Goal: Information Seeking & Learning: Learn about a topic

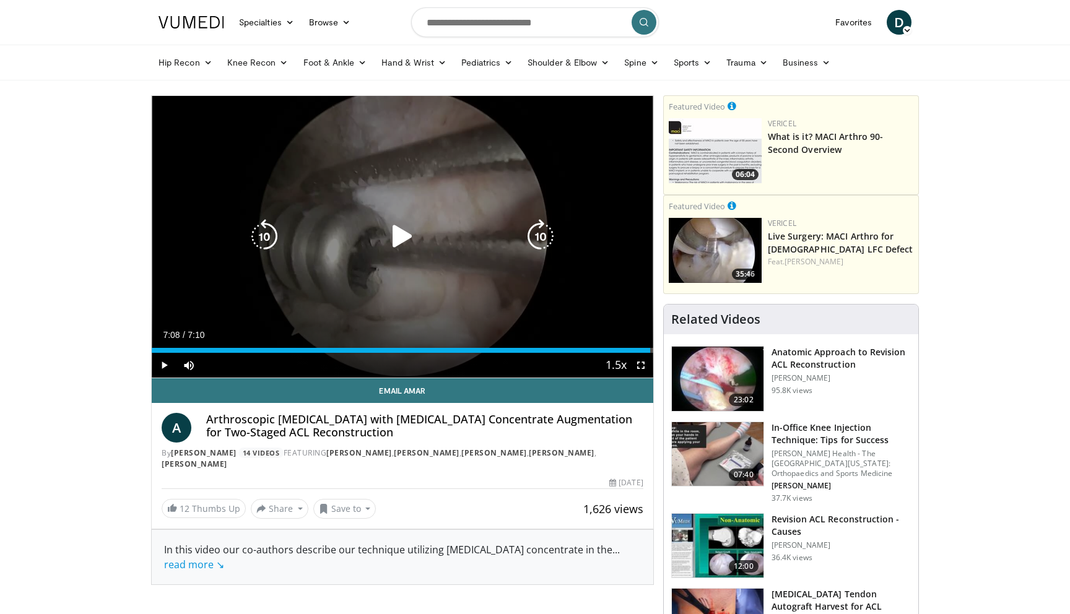
click at [402, 239] on icon "Video Player" at bounding box center [402, 236] width 35 height 35
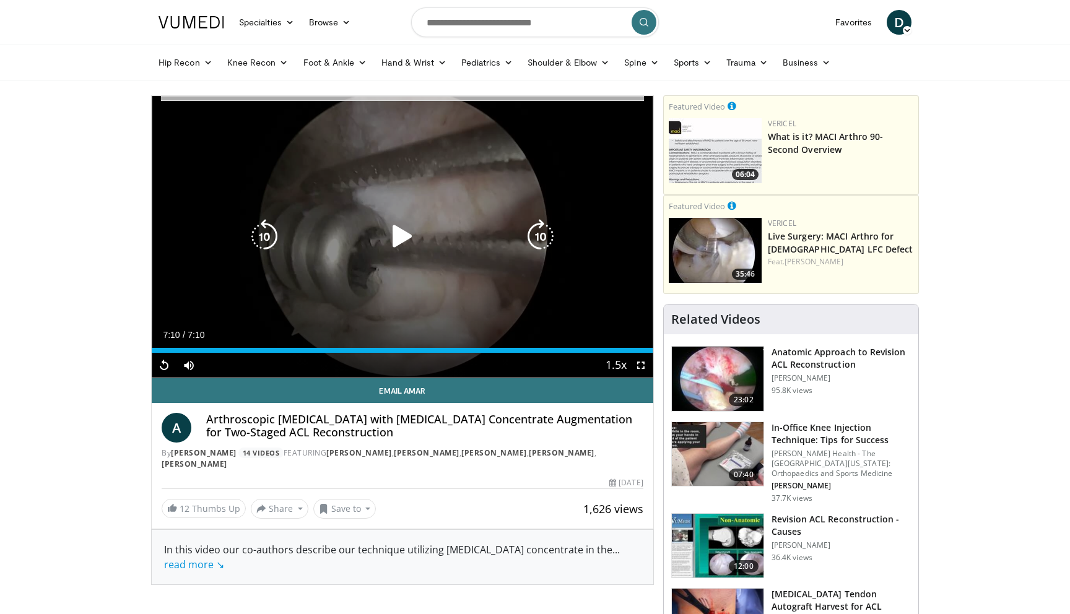
click at [269, 238] on icon "Video Player" at bounding box center [264, 236] width 35 height 35
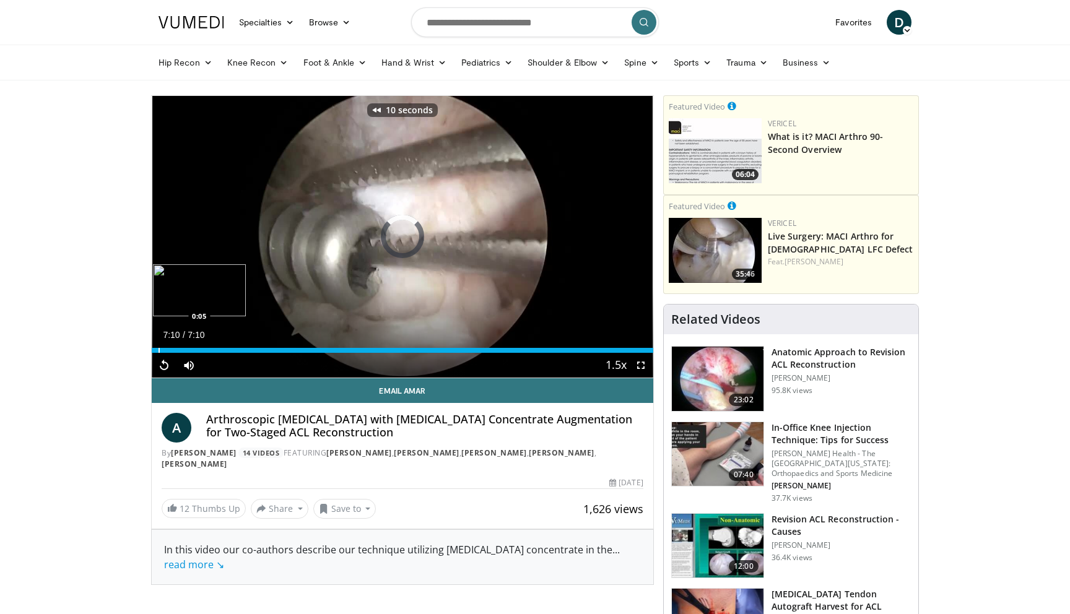
click at [159, 349] on div "Progress Bar" at bounding box center [159, 350] width 1 height 5
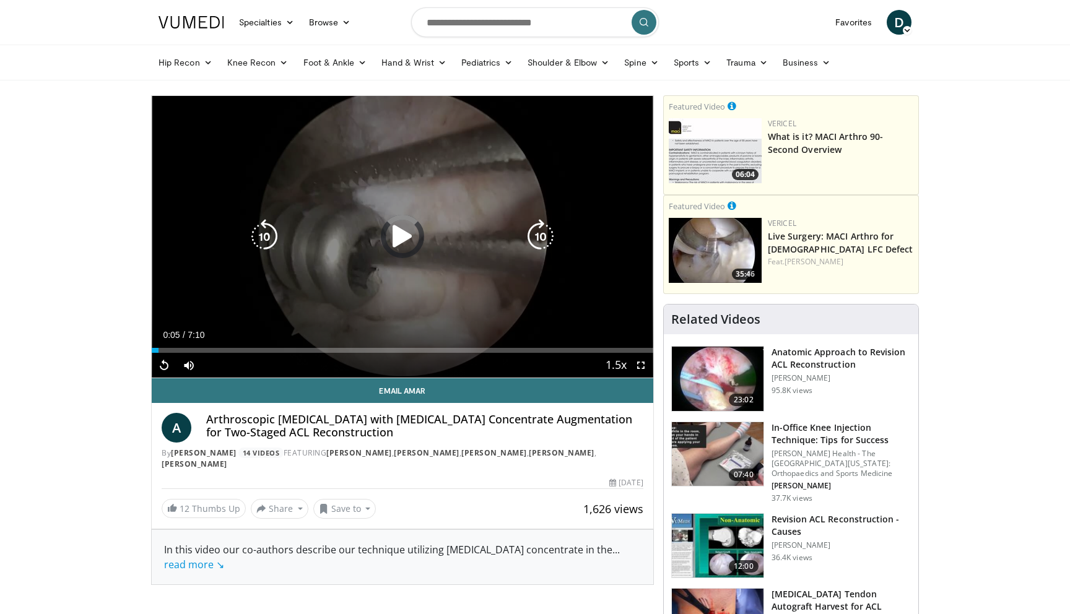
click at [404, 241] on icon "Video Player" at bounding box center [402, 236] width 35 height 35
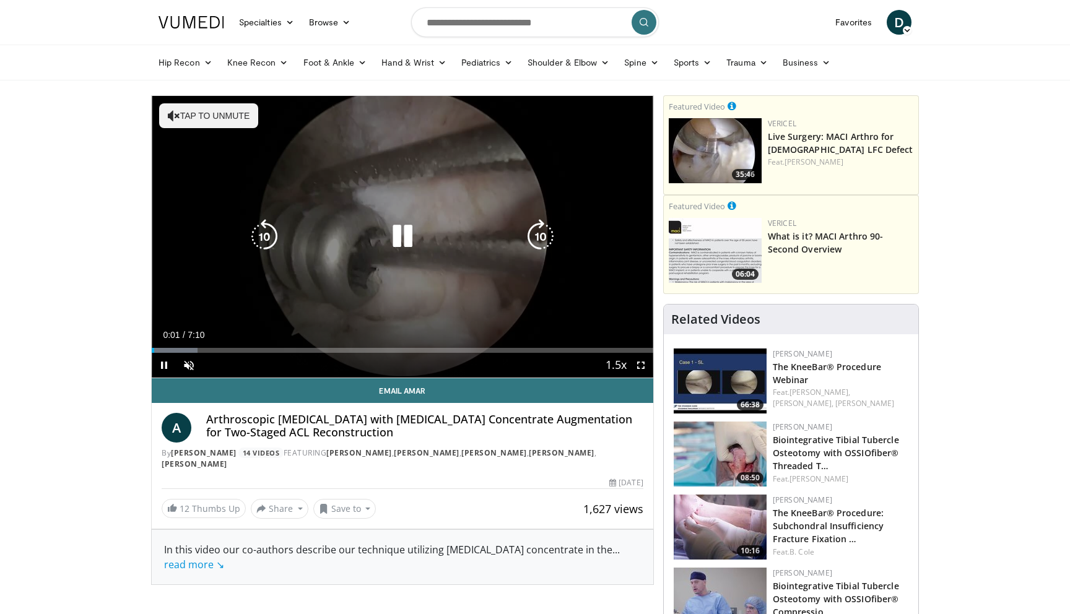
click at [210, 111] on button "Tap to unmute" at bounding box center [208, 115] width 99 height 25
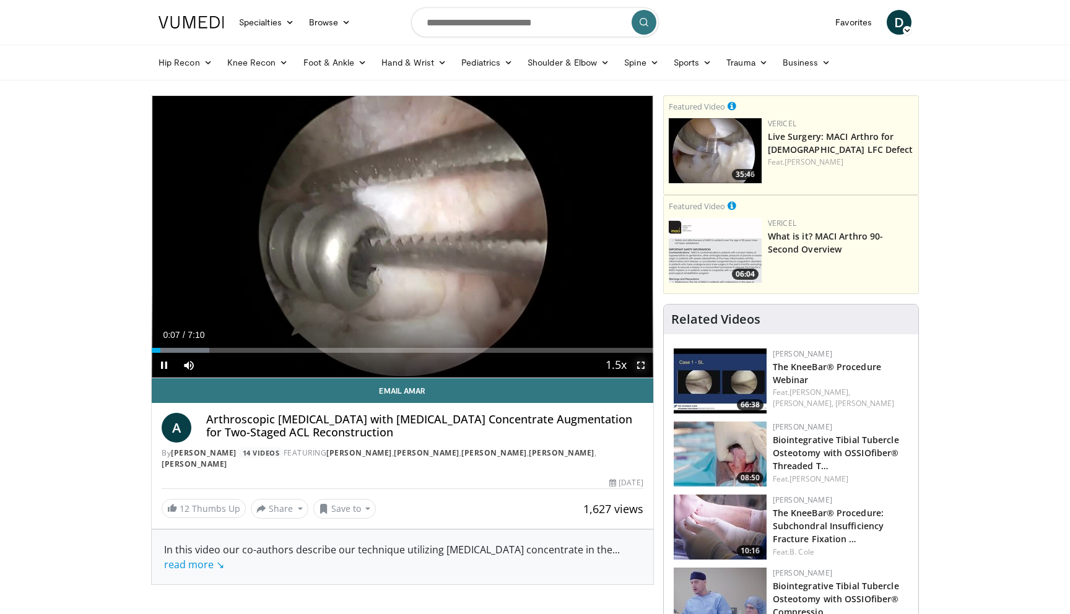
click at [642, 364] on span "Video Player" at bounding box center [641, 365] width 25 height 25
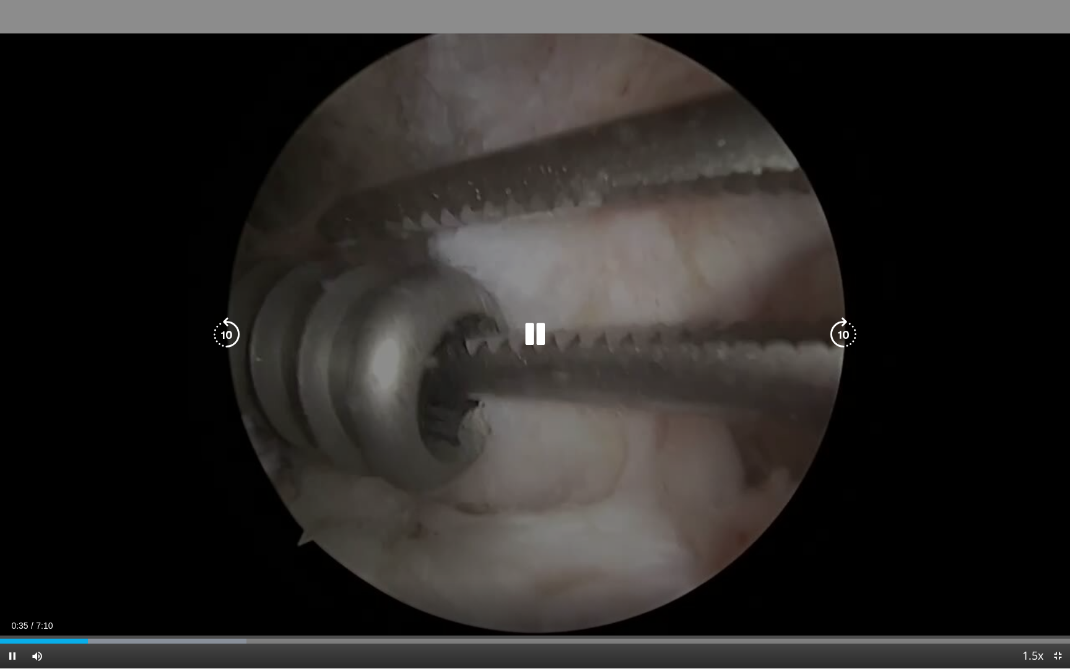
click at [690, 312] on div "10 seconds Tap to unmute" at bounding box center [535, 334] width 1070 height 668
click at [597, 218] on div "10 seconds Tap to unmute" at bounding box center [535, 334] width 1070 height 668
click at [844, 339] on icon "Video Player" at bounding box center [843, 334] width 35 height 35
click at [225, 340] on icon "Video Player" at bounding box center [226, 334] width 35 height 35
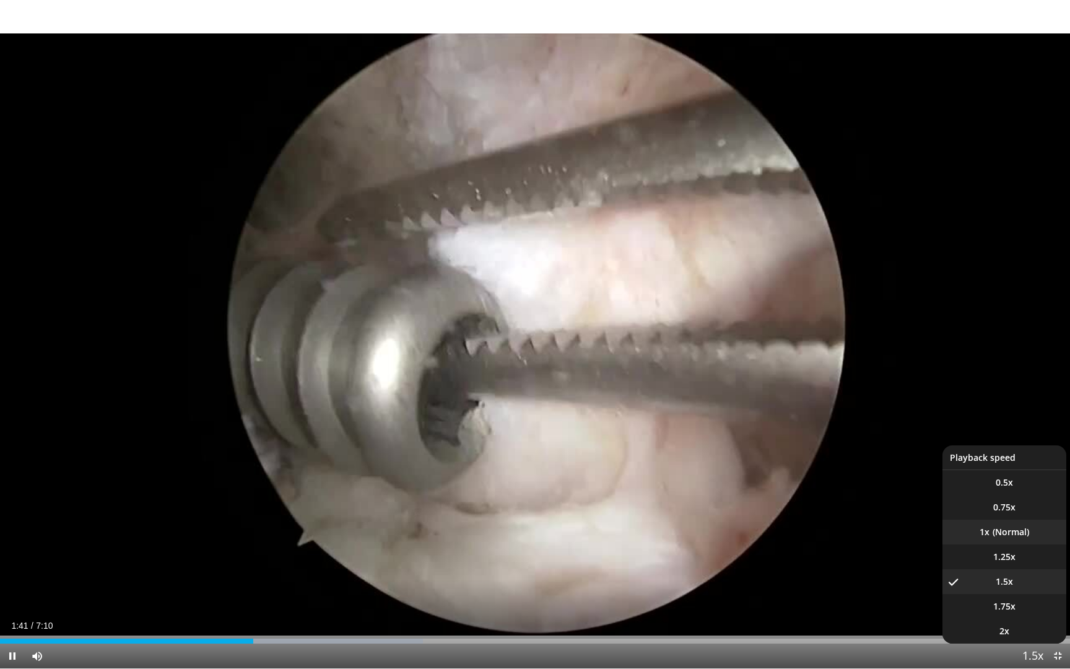
click at [1006, 531] on li "1x" at bounding box center [1004, 532] width 124 height 25
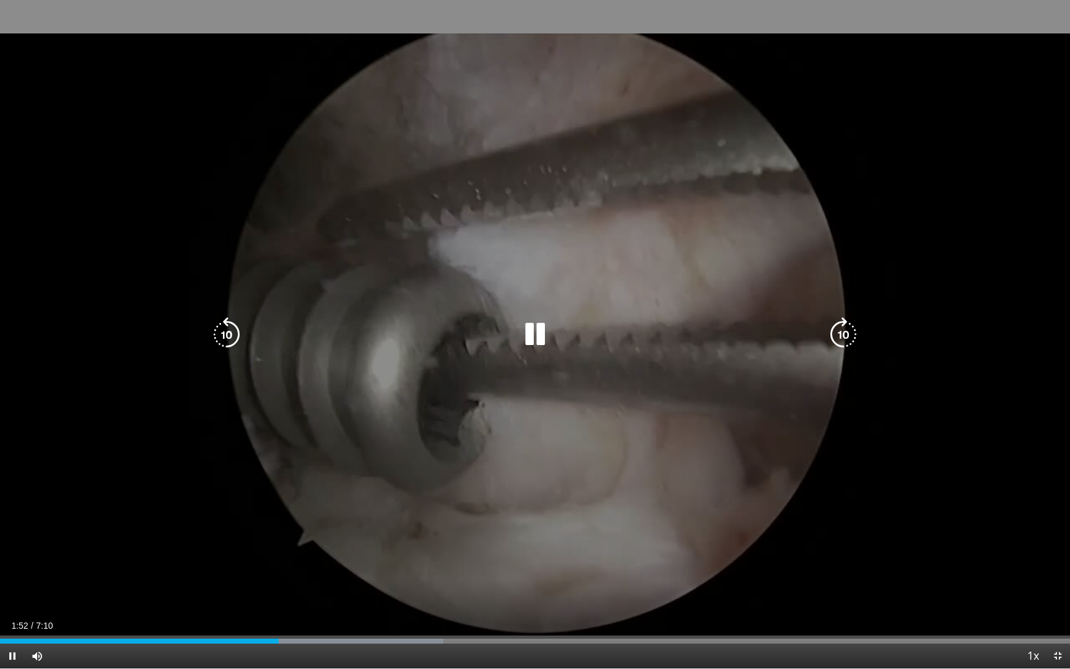
click at [729, 466] on div "20 seconds Tap to unmute" at bounding box center [535, 334] width 1070 height 668
click at [786, 430] on div "20 seconds Tap to unmute" at bounding box center [535, 334] width 1070 height 668
click at [842, 338] on icon "Video Player" at bounding box center [843, 334] width 35 height 35
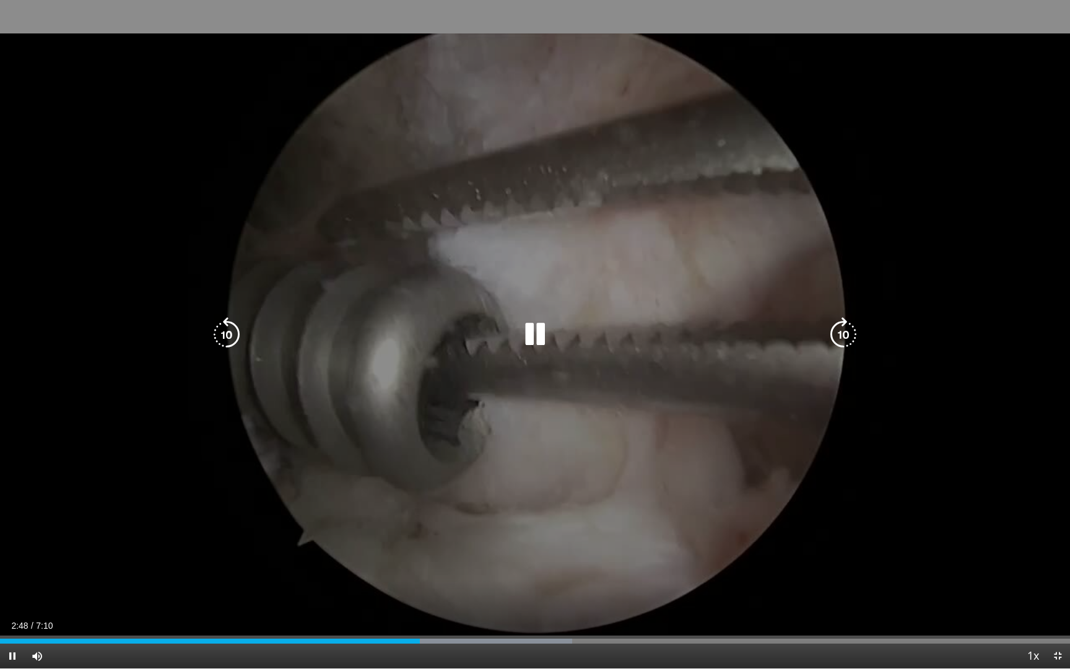
click at [842, 338] on div "30 seconds Tap to unmute" at bounding box center [535, 334] width 1070 height 668
click at [738, 364] on div "30 seconds Tap to unmute" at bounding box center [535, 334] width 1070 height 668
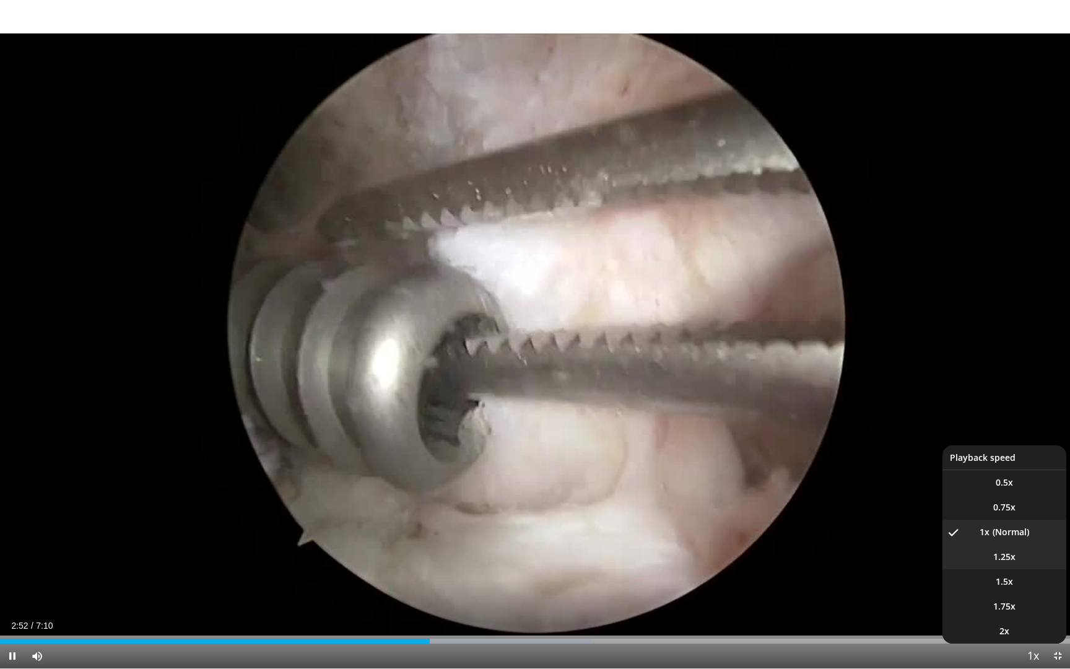
click at [1003, 549] on li "1.25x" at bounding box center [1004, 556] width 124 height 25
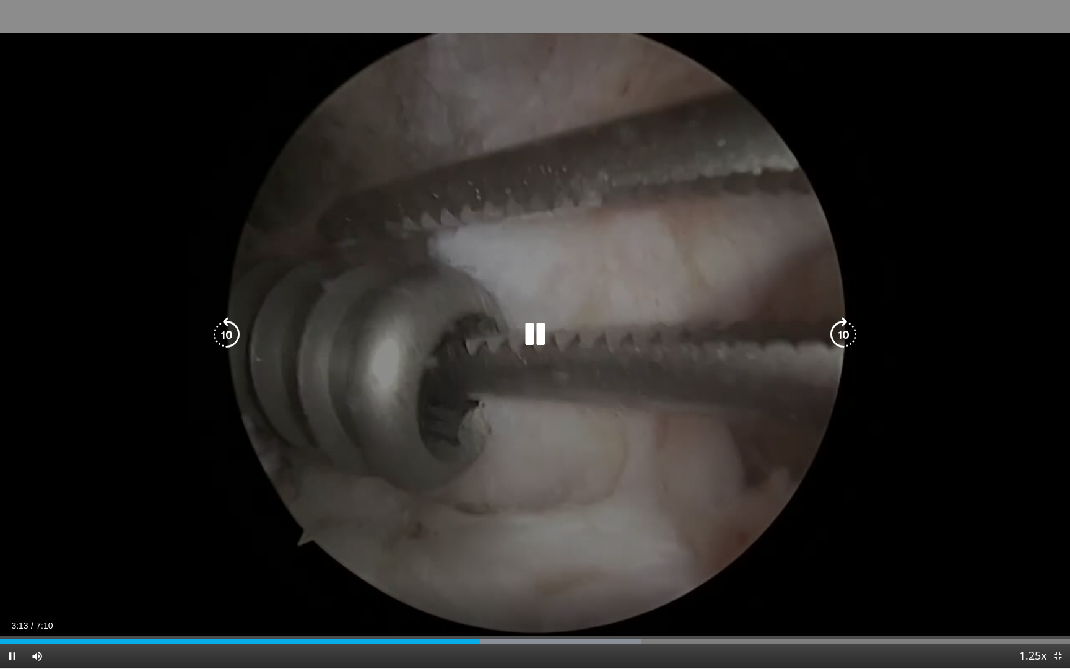
click at [842, 336] on icon "Video Player" at bounding box center [843, 334] width 35 height 35
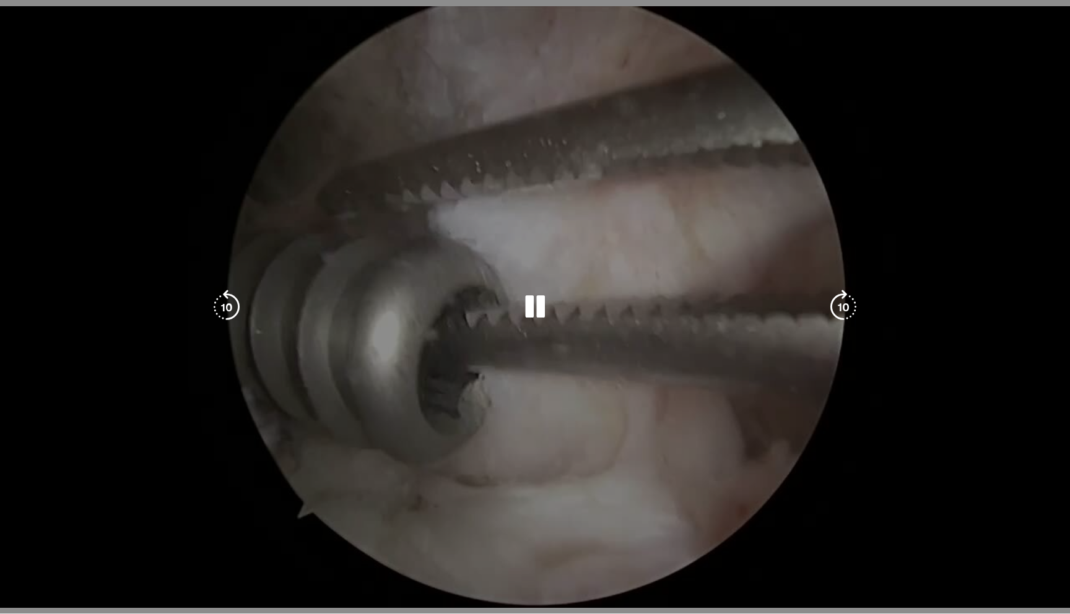
scroll to position [166, 0]
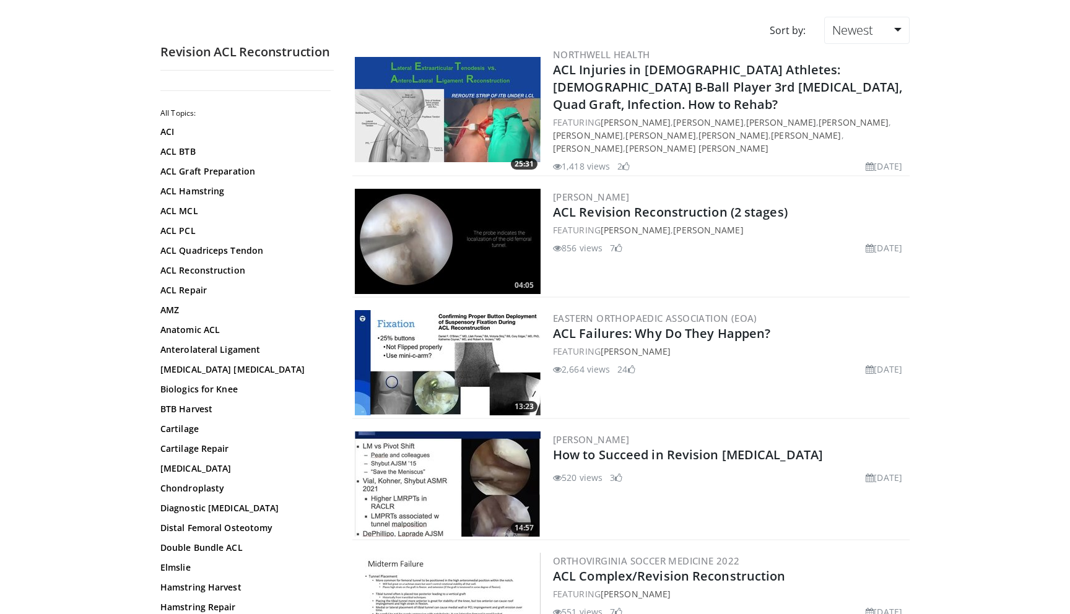
scroll to position [114, 0]
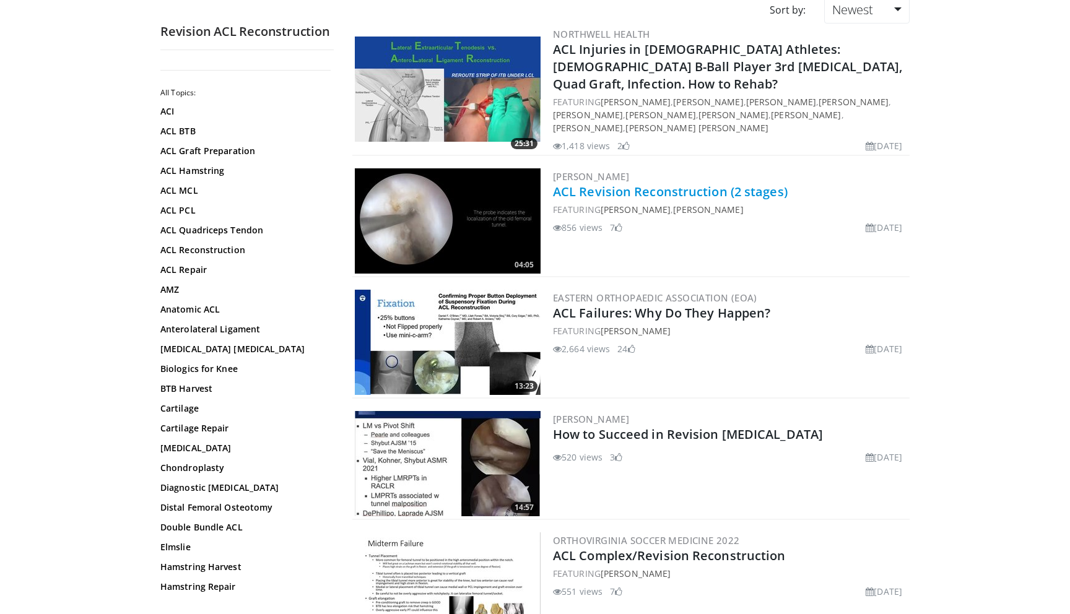
click at [731, 183] on link "ACL Revision Reconstruction (2 stages)" at bounding box center [670, 191] width 235 height 17
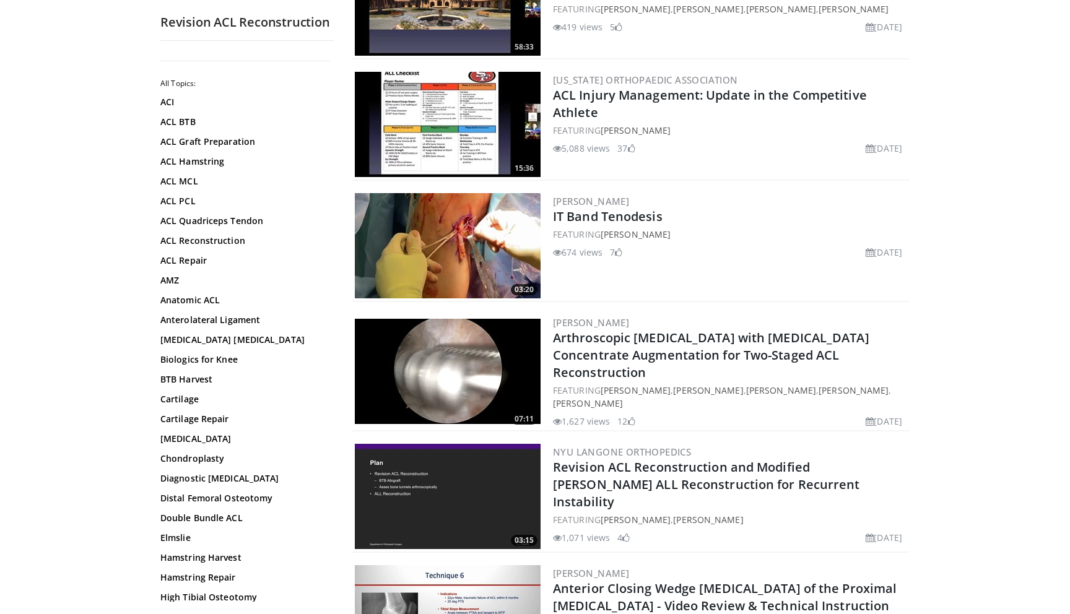
scroll to position [1910, 0]
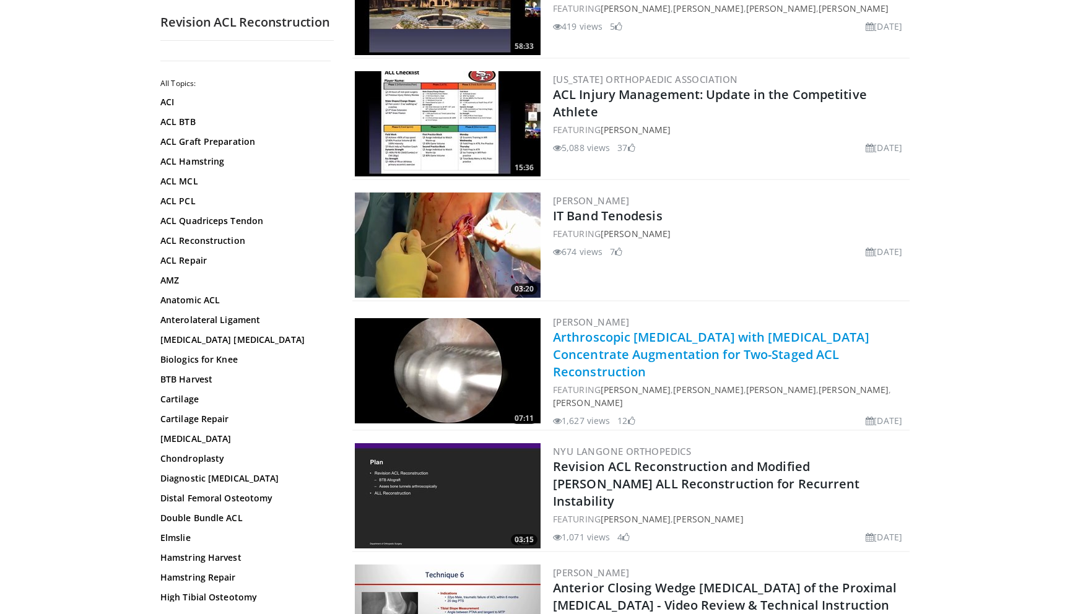
click at [808, 333] on link "Arthroscopic [MEDICAL_DATA] with [MEDICAL_DATA] Concentrate Augmentation for Tw…" at bounding box center [711, 354] width 316 height 51
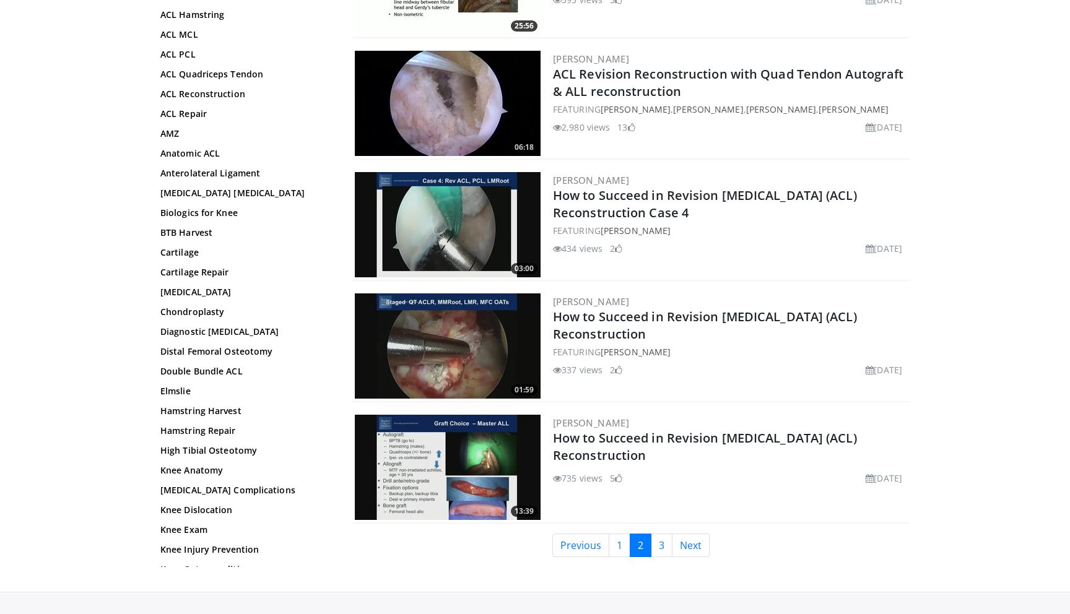
scroll to position [2678, 0]
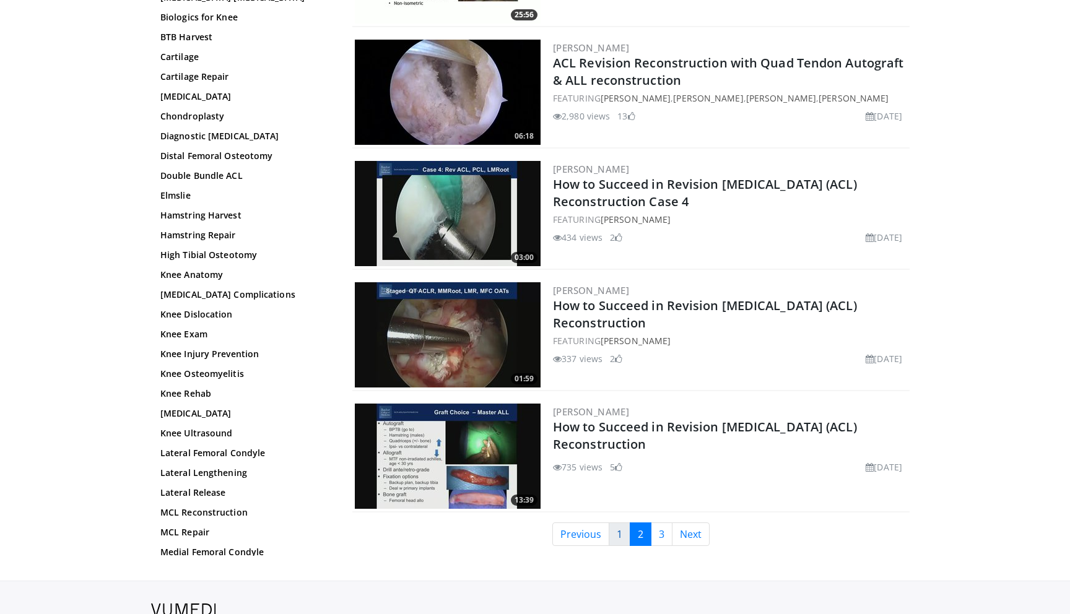
click at [619, 523] on link "1" at bounding box center [620, 535] width 22 height 24
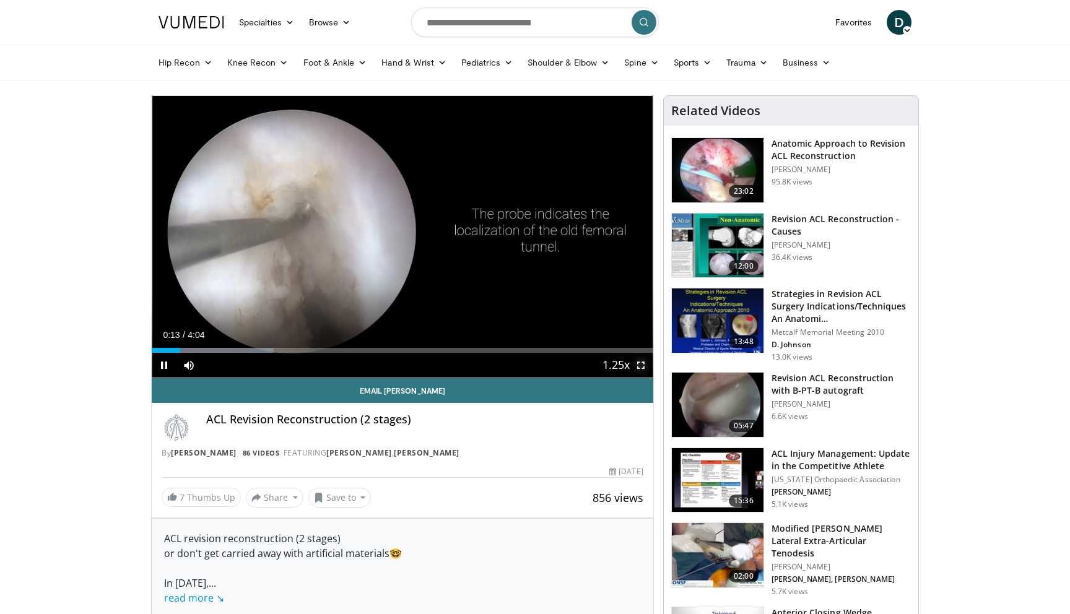
click at [650, 367] on span "Video Player" at bounding box center [641, 365] width 25 height 25
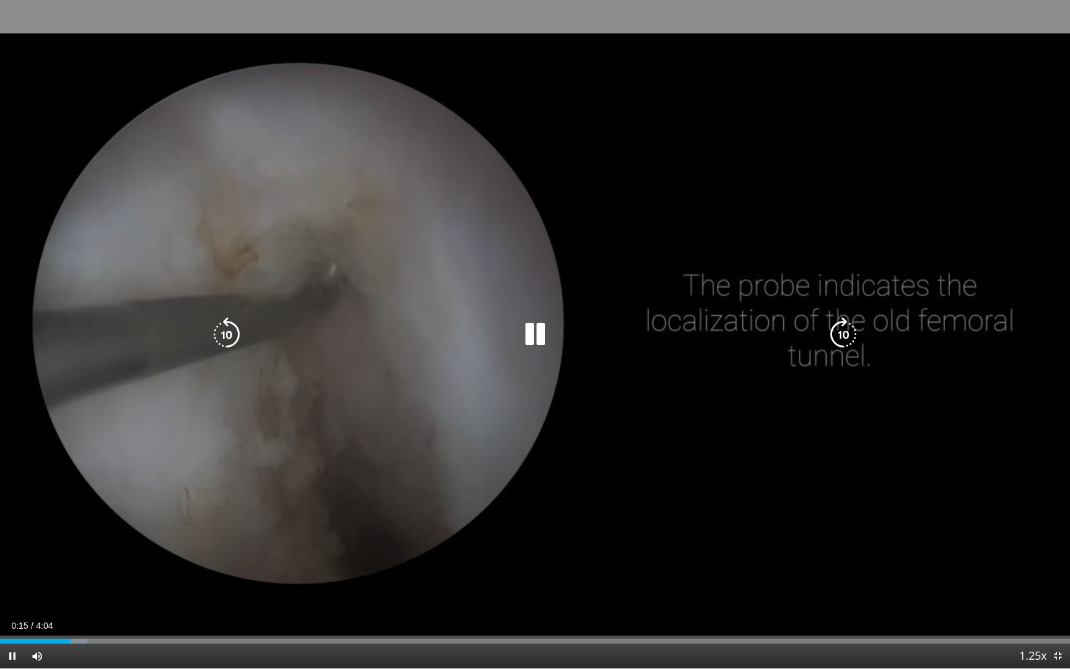
click at [844, 331] on icon "Video Player" at bounding box center [843, 334] width 35 height 35
click at [837, 346] on icon "Video Player" at bounding box center [843, 334] width 35 height 35
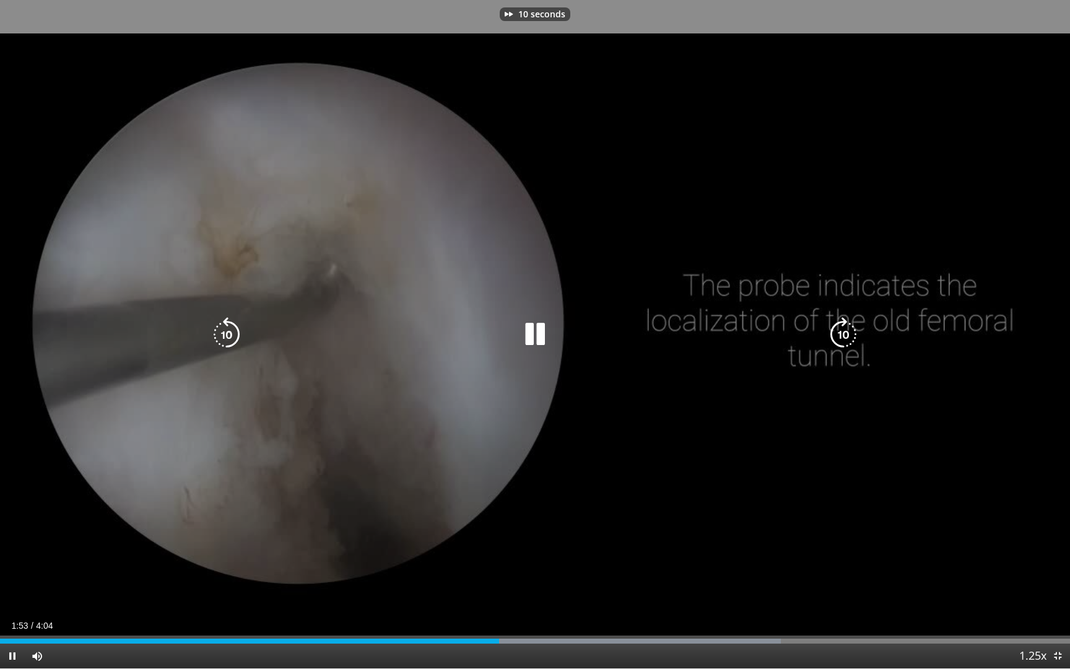
click at [837, 346] on icon "Video Player" at bounding box center [843, 334] width 35 height 35
click at [827, 335] on icon "Video Player" at bounding box center [843, 334] width 35 height 35
click at [220, 332] on icon "Video Player" at bounding box center [226, 334] width 35 height 35
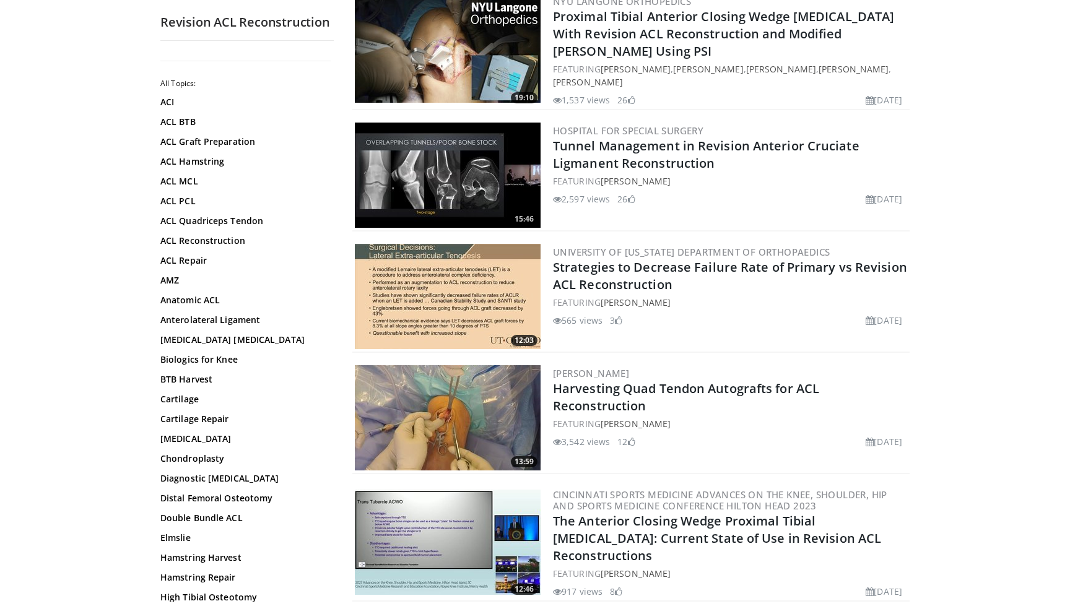
scroll to position [1821, 0]
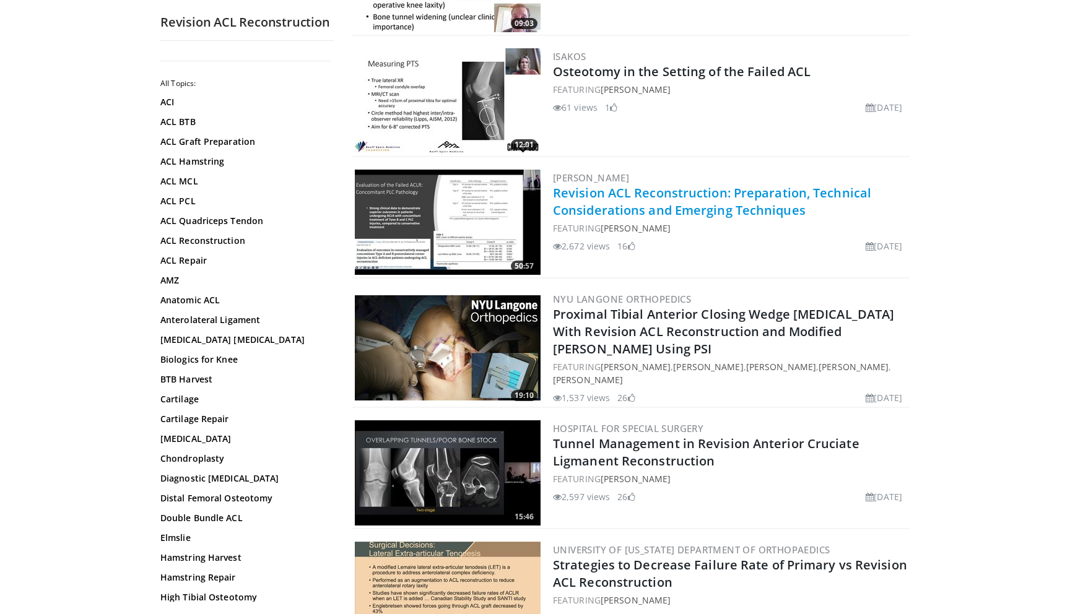
click at [708, 185] on link "Revision ACL Reconstruction: Preparation, Technical Considerations and Emerging…" at bounding box center [712, 202] width 318 height 34
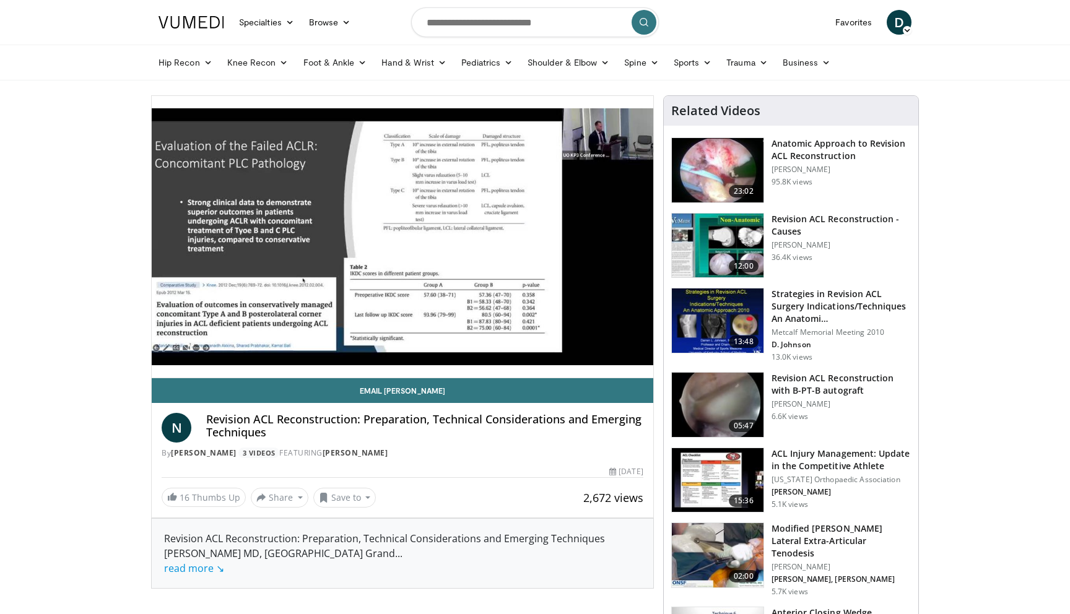
click at [640, 369] on span "Video Player" at bounding box center [641, 365] width 25 height 25
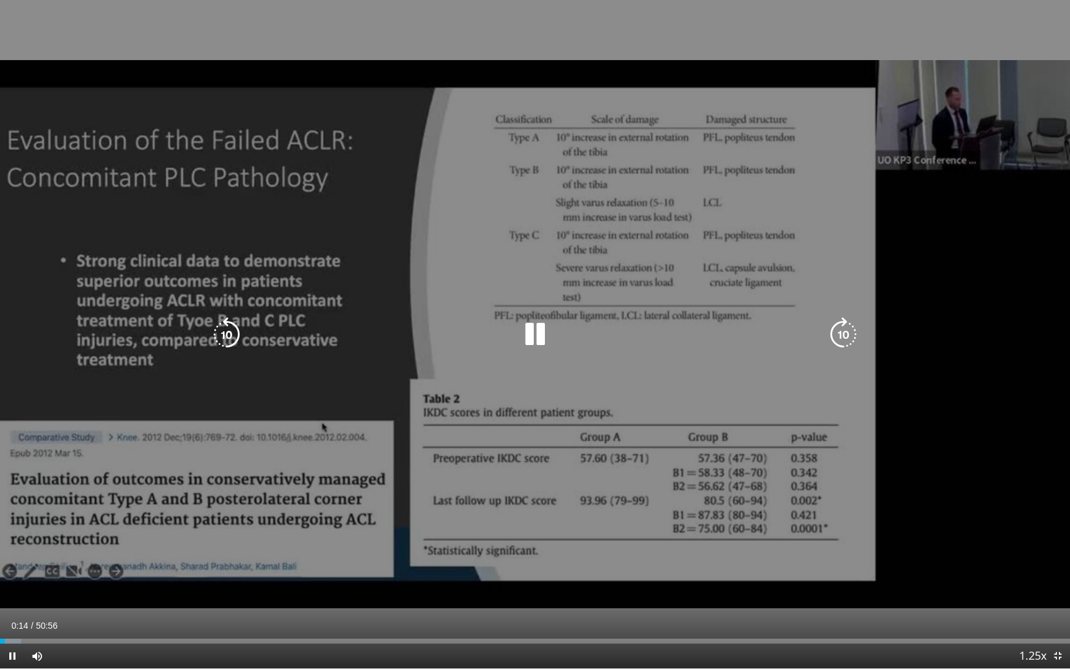
click at [844, 342] on icon "Video Player" at bounding box center [843, 334] width 35 height 35
click at [843, 347] on icon "Video Player" at bounding box center [843, 334] width 35 height 35
click at [842, 333] on icon "Video Player" at bounding box center [843, 334] width 35 height 35
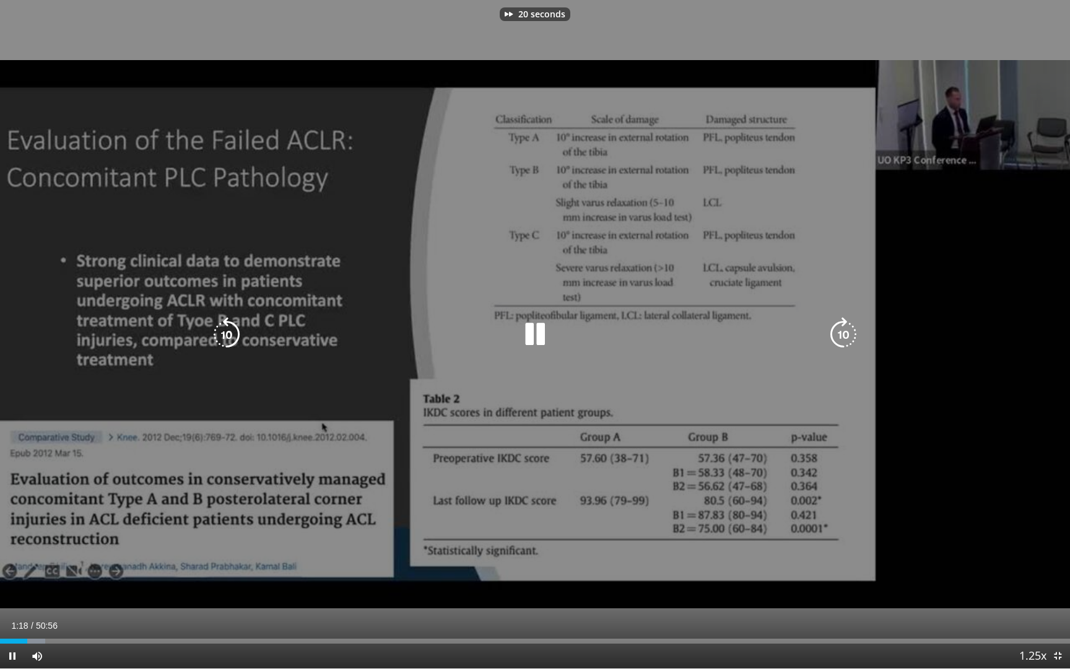
click at [842, 333] on icon "Video Player" at bounding box center [843, 334] width 35 height 35
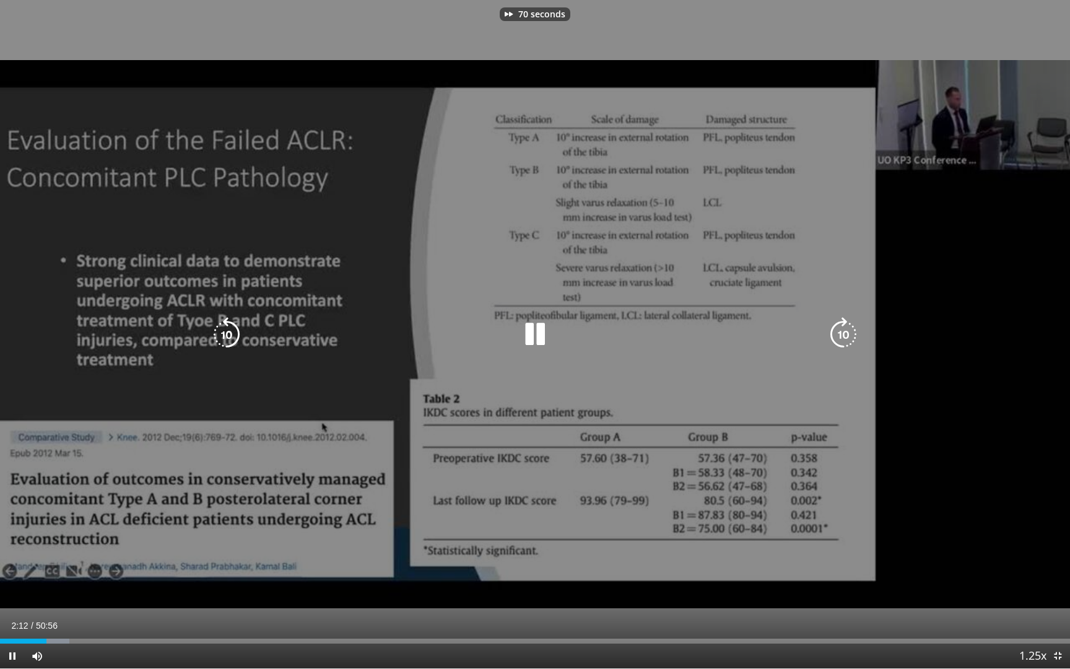
click at [842, 333] on icon "Video Player" at bounding box center [843, 334] width 35 height 35
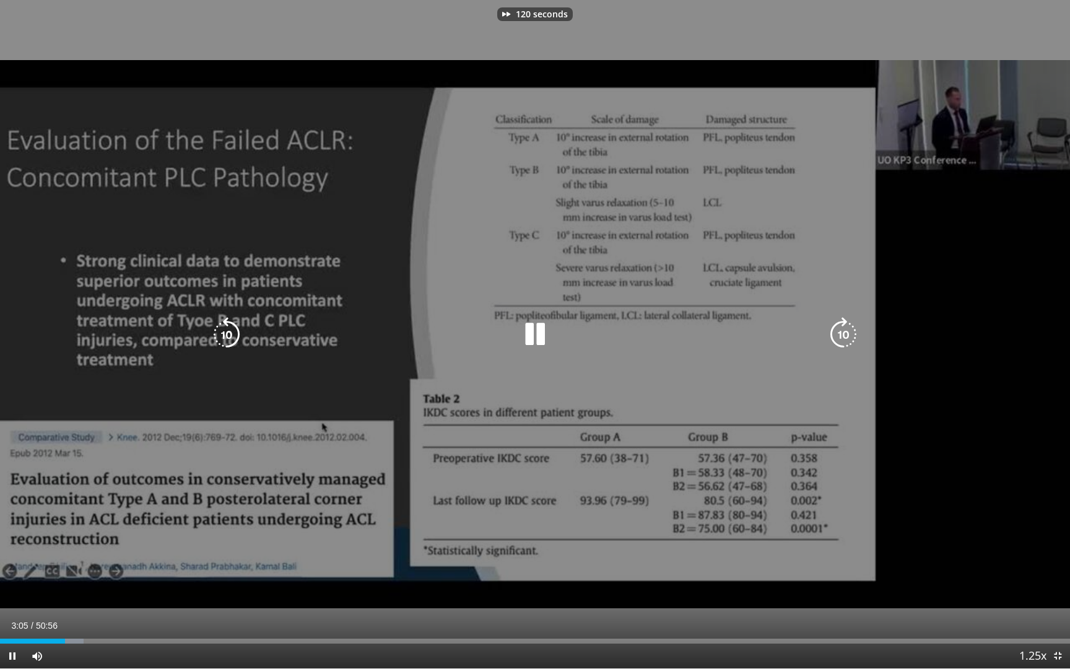
click at [842, 333] on icon "Video Player" at bounding box center [843, 334] width 35 height 35
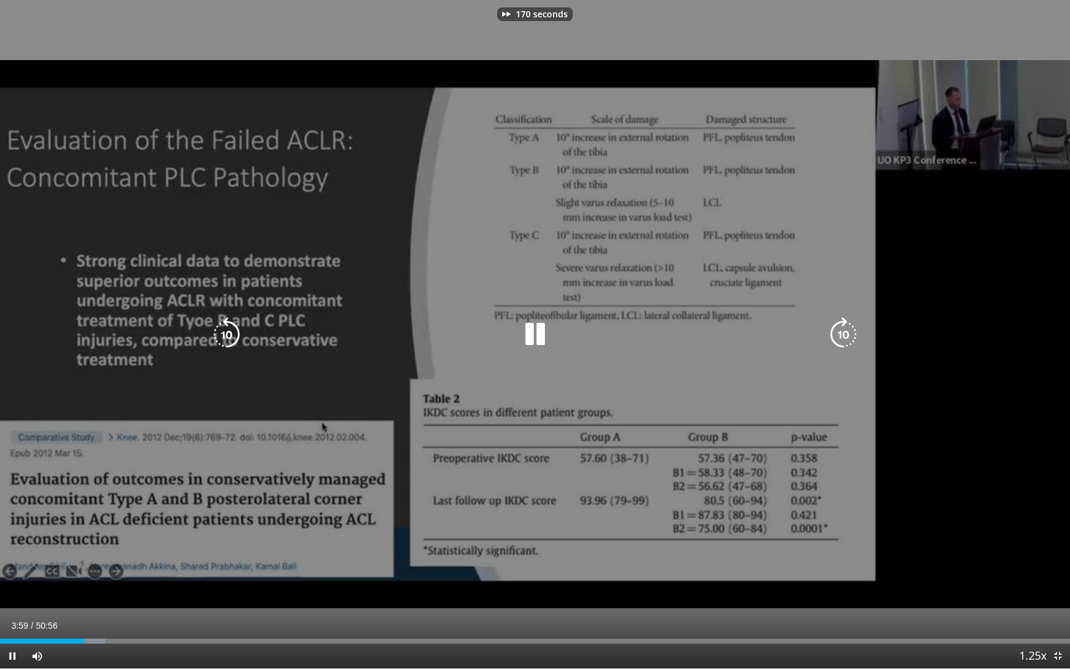
click at [842, 333] on icon "Video Player" at bounding box center [843, 334] width 35 height 35
click at [842, 330] on icon "Video Player" at bounding box center [843, 334] width 35 height 35
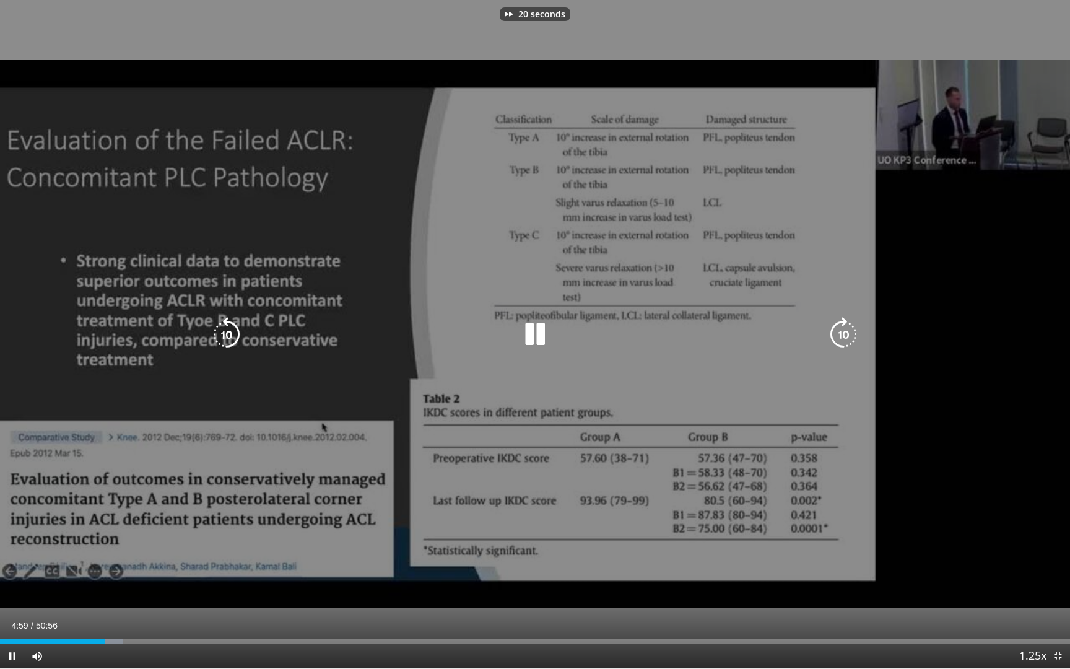
click at [842, 330] on icon "Video Player" at bounding box center [843, 334] width 35 height 35
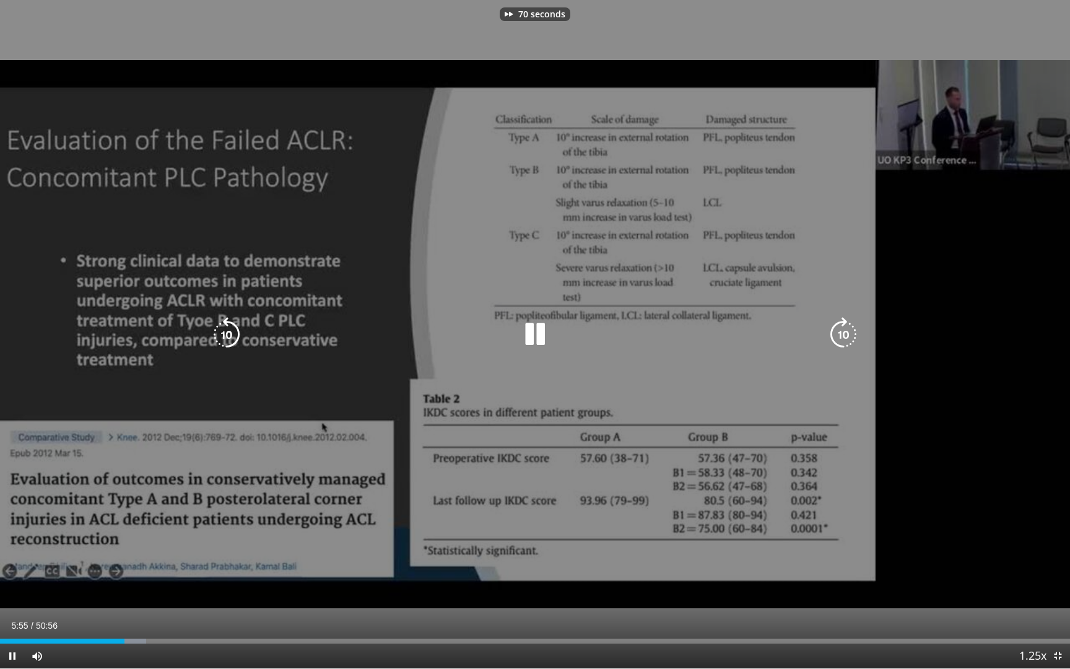
click at [842, 330] on icon "Video Player" at bounding box center [843, 334] width 35 height 35
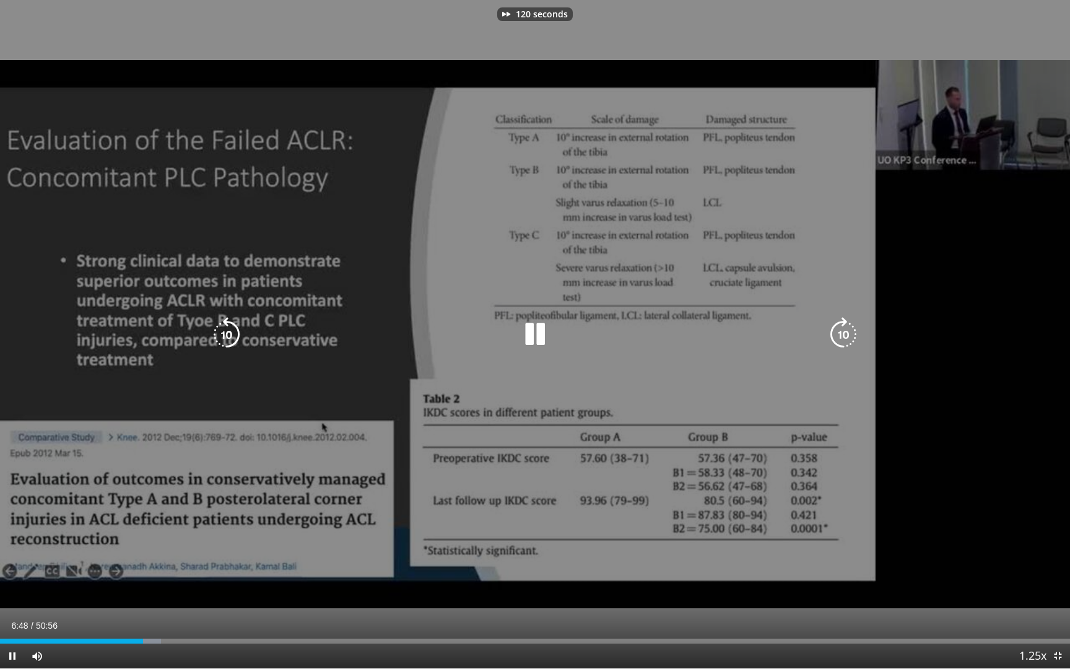
click at [842, 330] on icon "Video Player" at bounding box center [843, 334] width 35 height 35
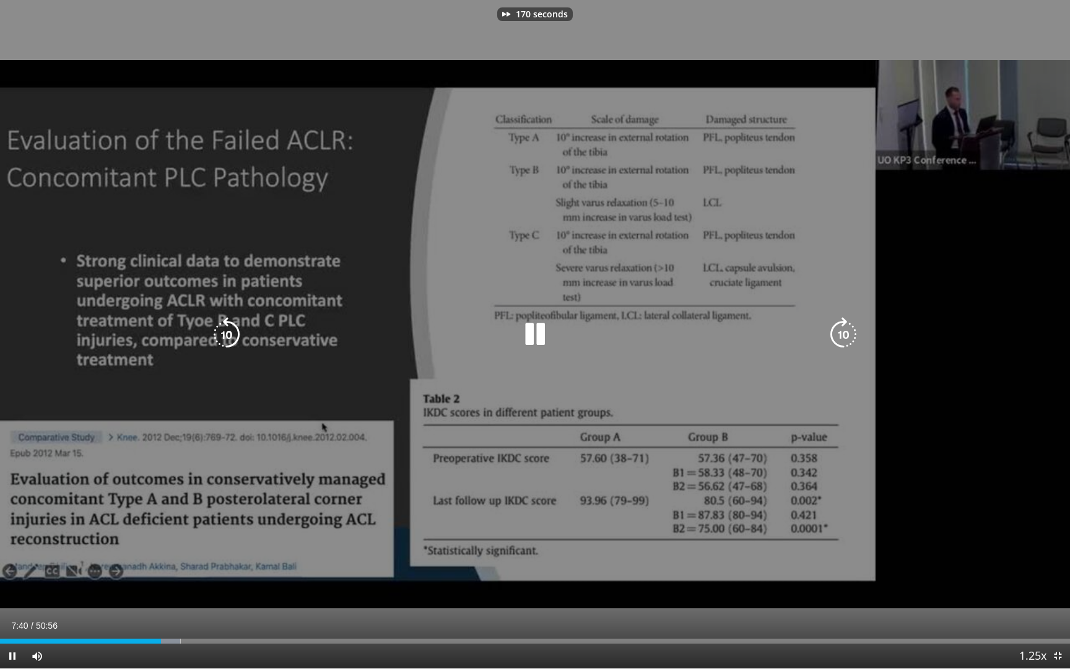
click at [842, 330] on icon "Video Player" at bounding box center [843, 334] width 35 height 35
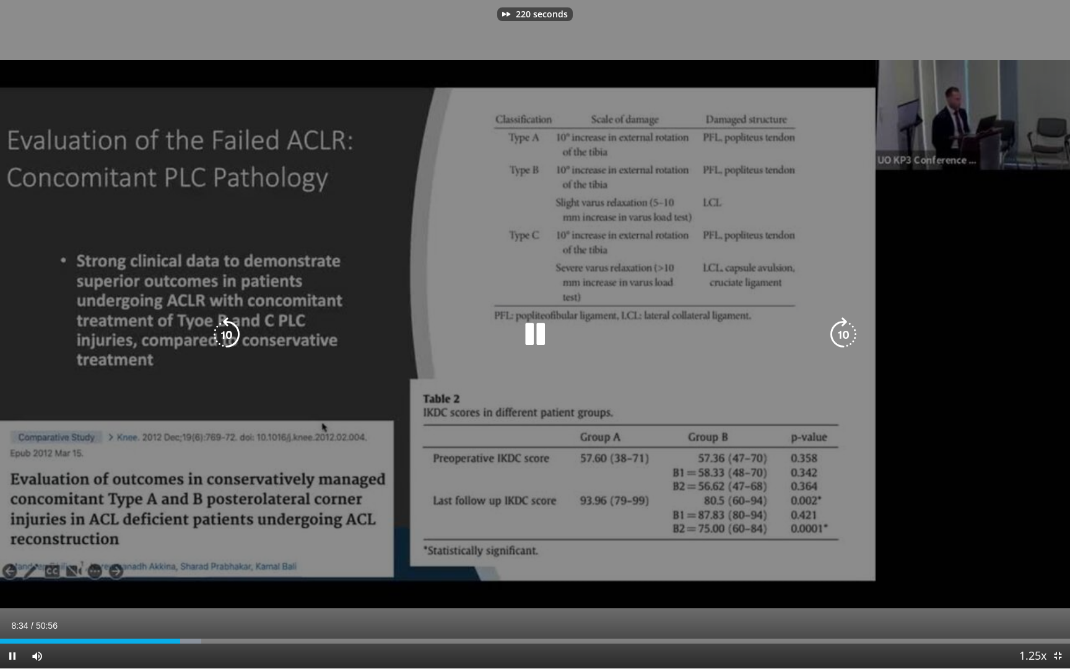
click at [842, 330] on icon "Video Player" at bounding box center [843, 334] width 35 height 35
click at [837, 331] on icon "Video Player" at bounding box center [843, 334] width 35 height 35
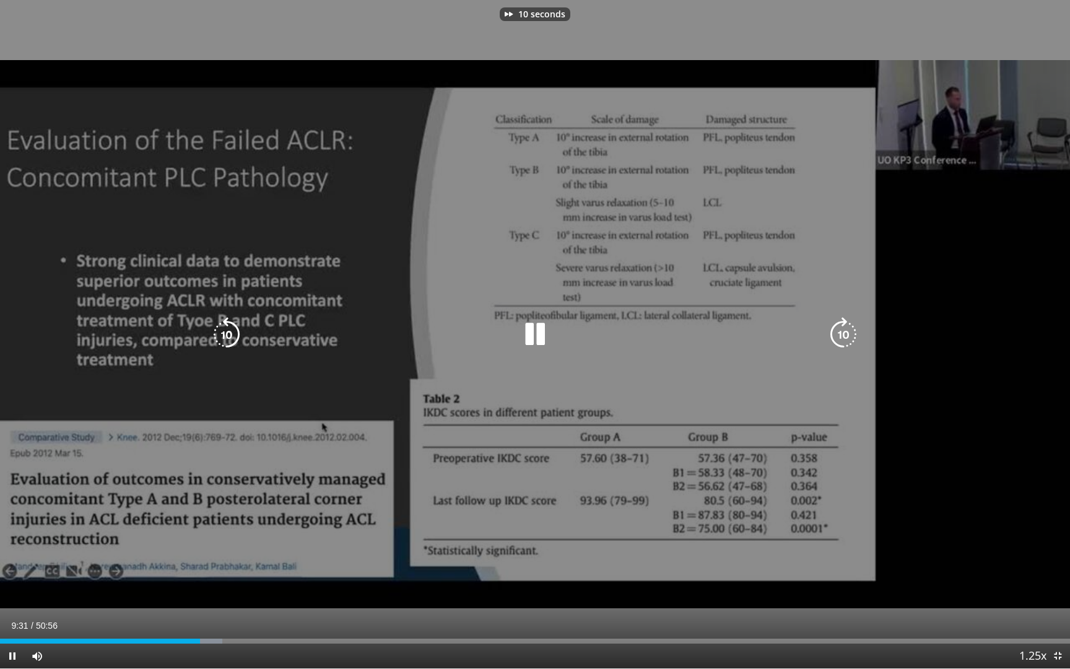
click at [837, 331] on icon "Video Player" at bounding box center [843, 334] width 35 height 35
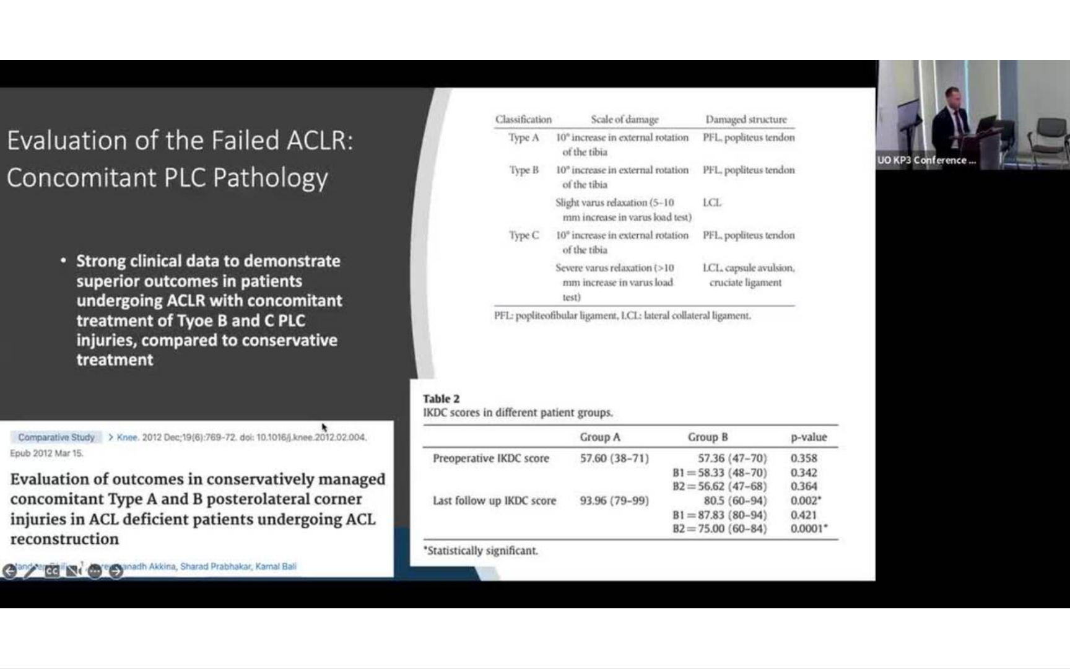
click at [837, 331] on div "30 seconds Tap to unmute" at bounding box center [535, 334] width 1070 height 668
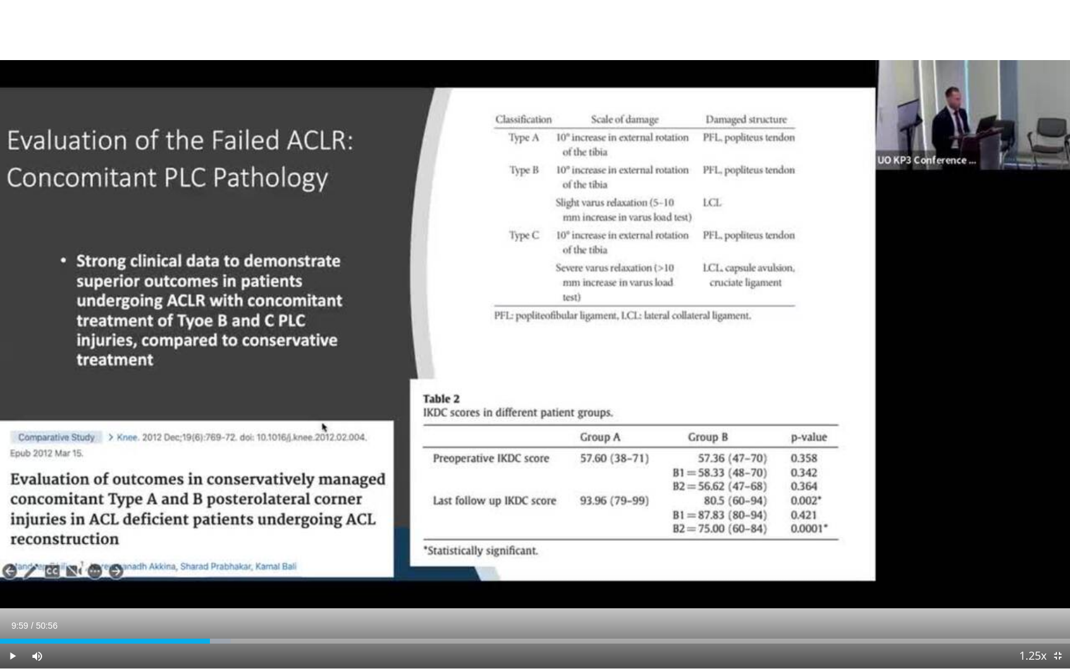
click at [837, 331] on div "30 seconds Tap to unmute" at bounding box center [535, 334] width 1070 height 668
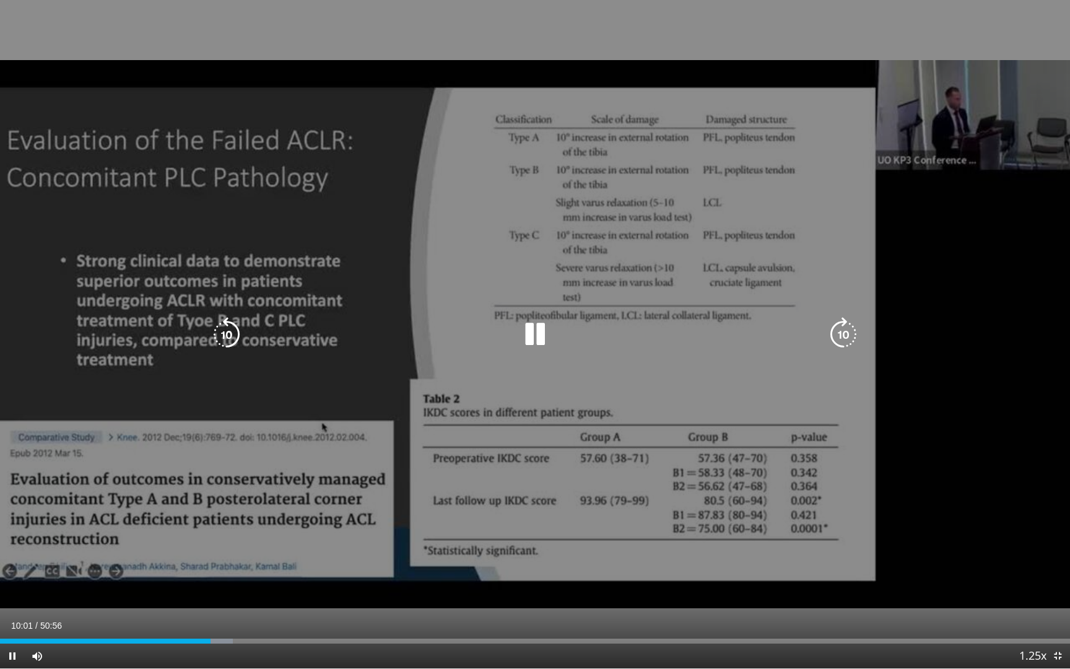
click at [842, 326] on icon "Video Player" at bounding box center [843, 334] width 35 height 35
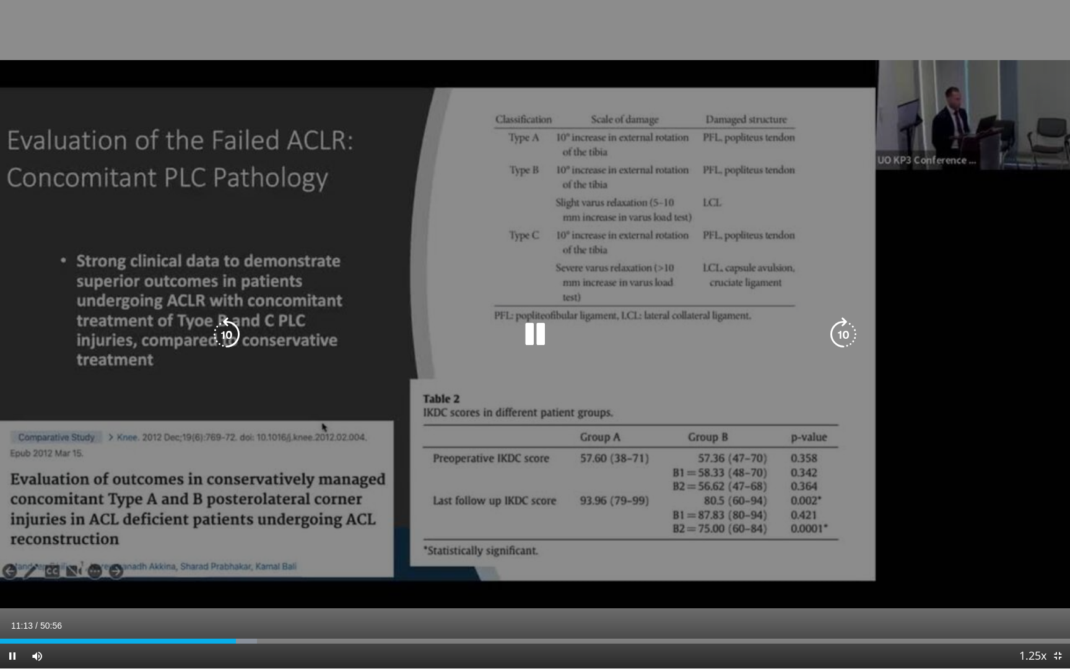
click at [840, 331] on icon "Video Player" at bounding box center [843, 334] width 35 height 35
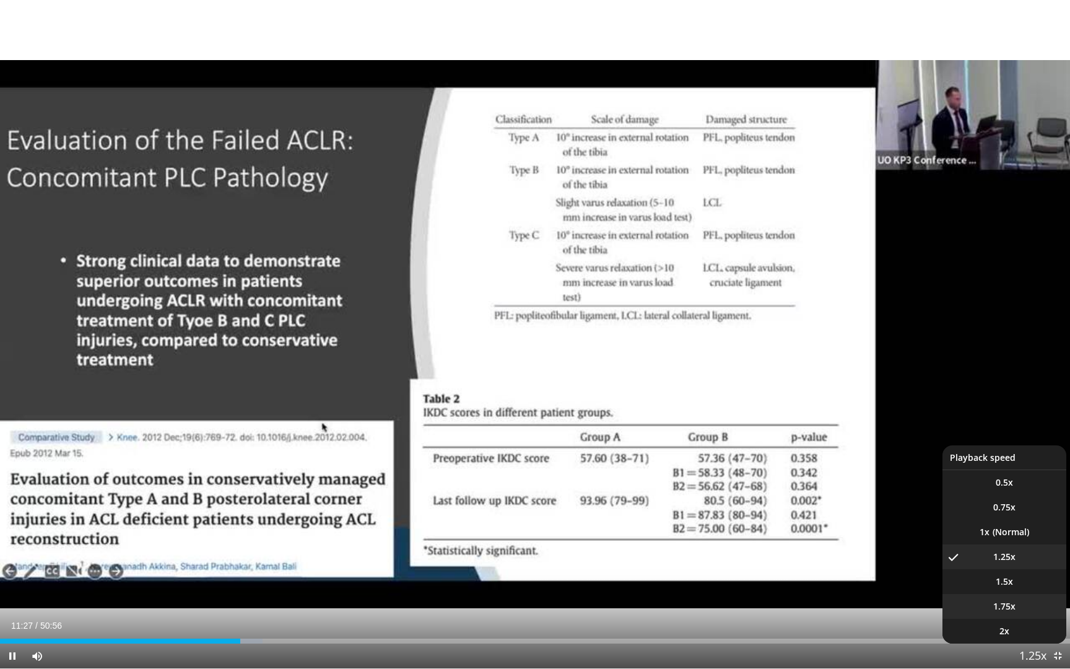
click at [1006, 598] on li "1.75x" at bounding box center [1004, 606] width 124 height 25
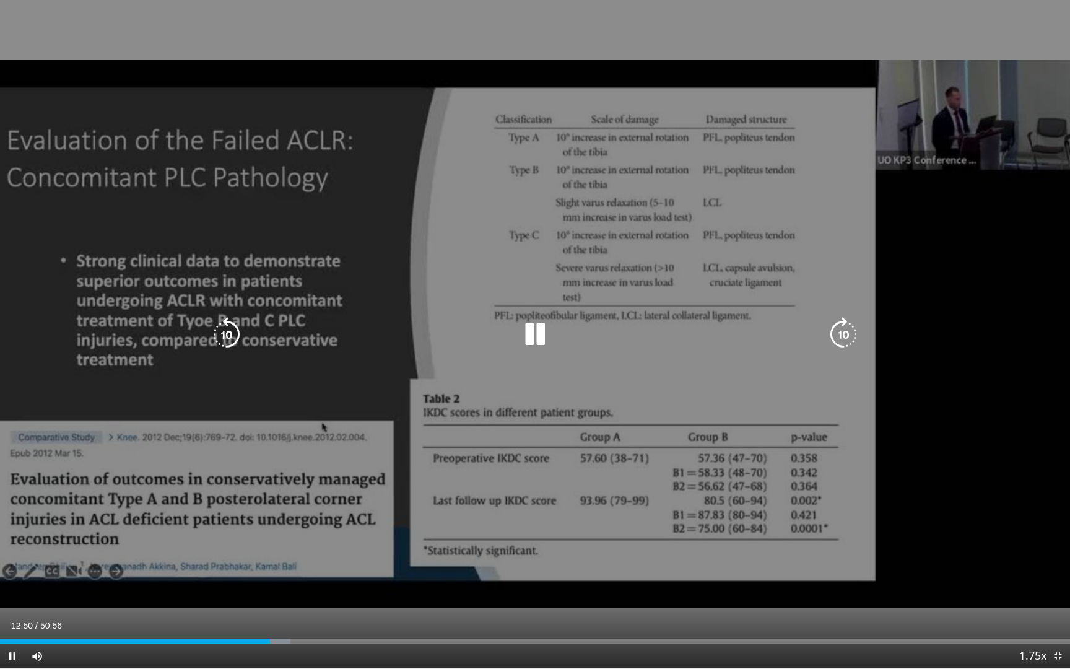
click at [649, 411] on div "10 seconds Tap to unmute" at bounding box center [535, 334] width 1070 height 668
click at [521, 334] on icon "Video Player" at bounding box center [535, 334] width 35 height 35
click at [851, 335] on icon "Video Player" at bounding box center [843, 334] width 35 height 35
click at [840, 333] on icon "Video Player" at bounding box center [843, 334] width 35 height 35
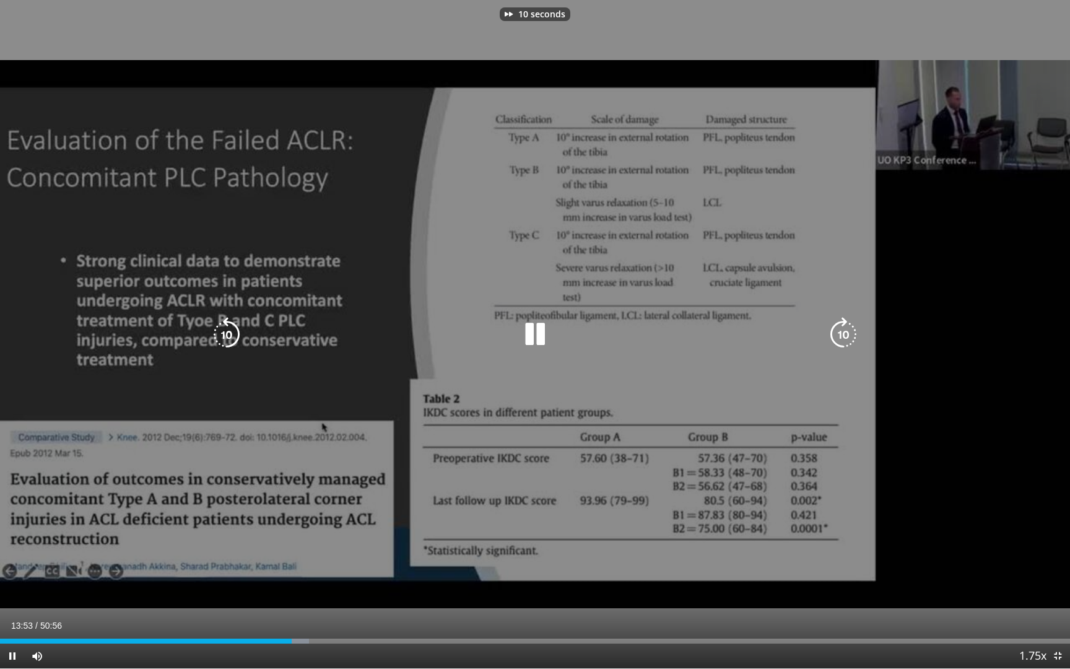
click at [840, 333] on icon "Video Player" at bounding box center [843, 334] width 35 height 35
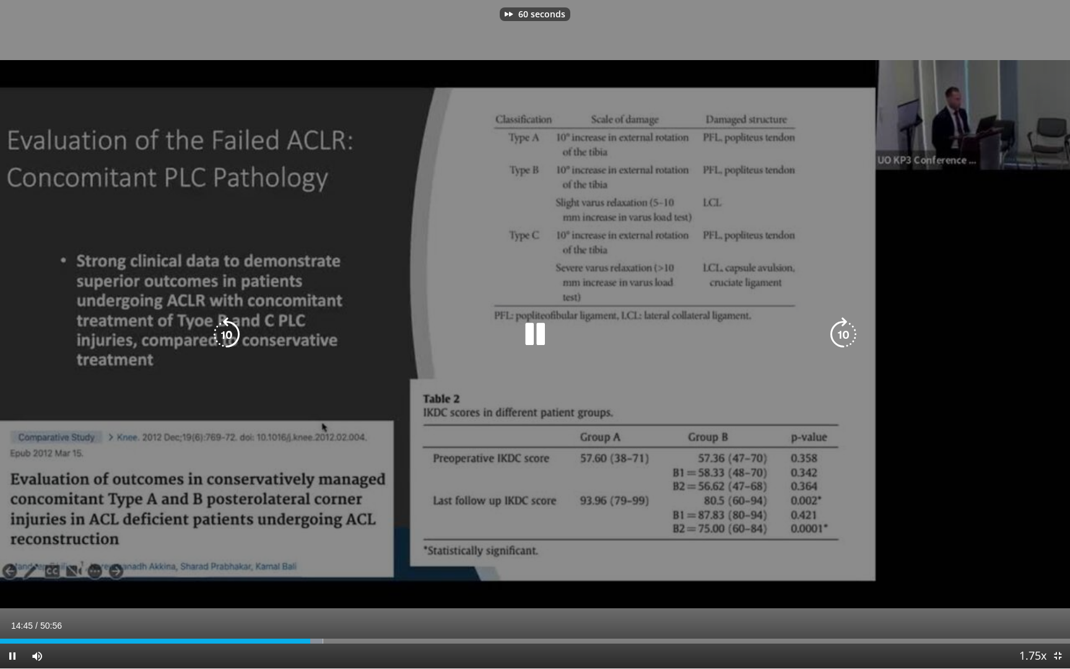
click at [840, 333] on icon "Video Player" at bounding box center [843, 334] width 35 height 35
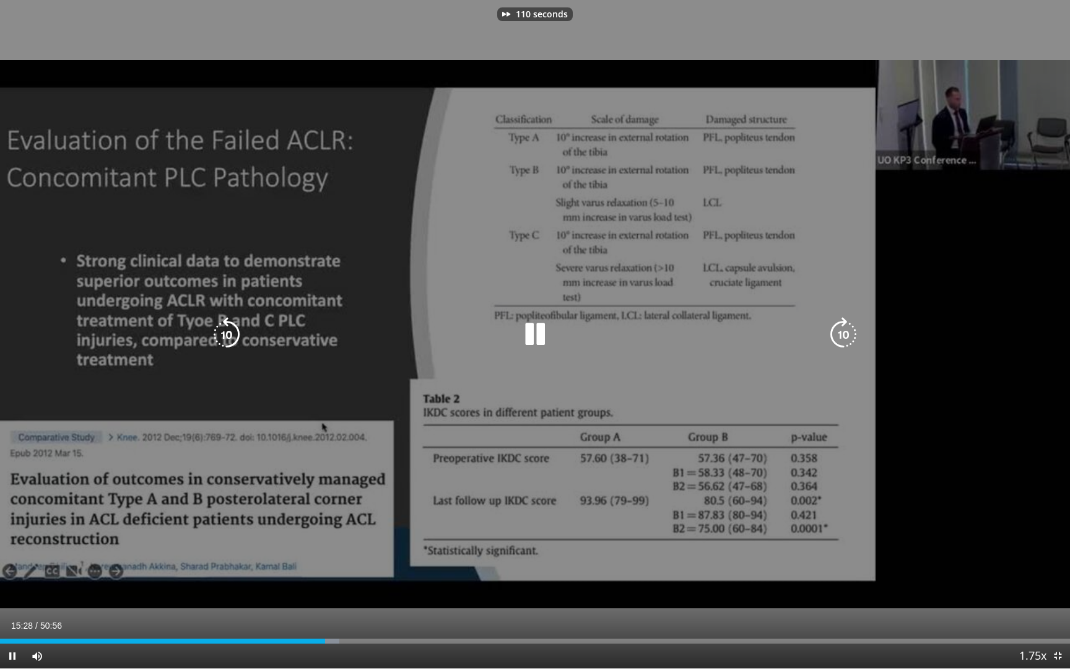
click at [840, 333] on icon "Video Player" at bounding box center [843, 334] width 35 height 35
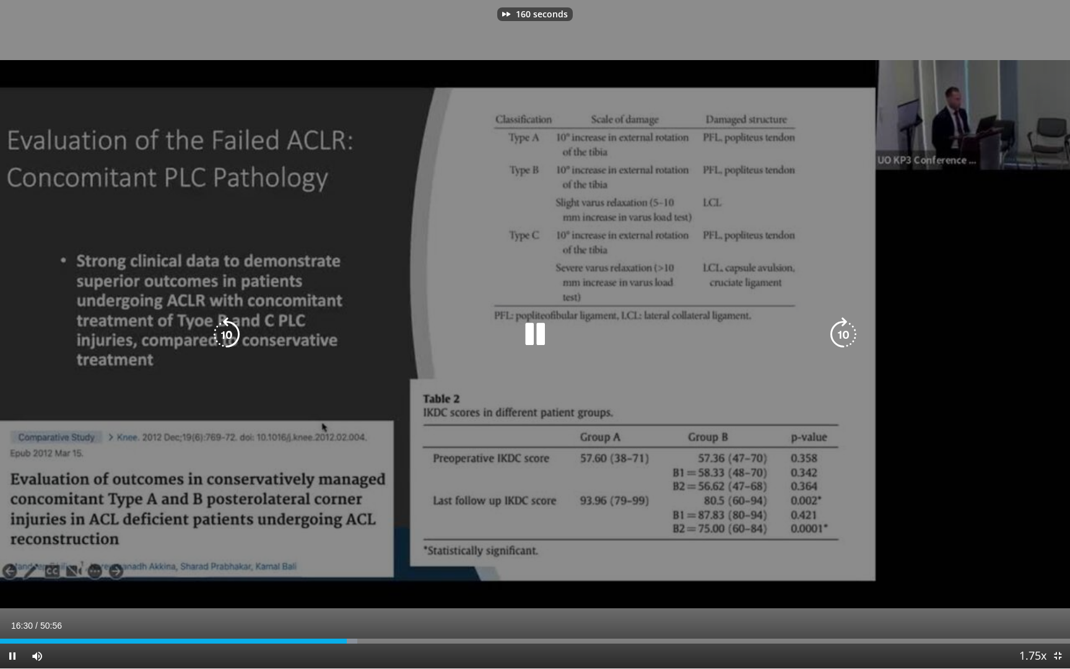
click at [840, 333] on icon "Video Player" at bounding box center [843, 334] width 35 height 35
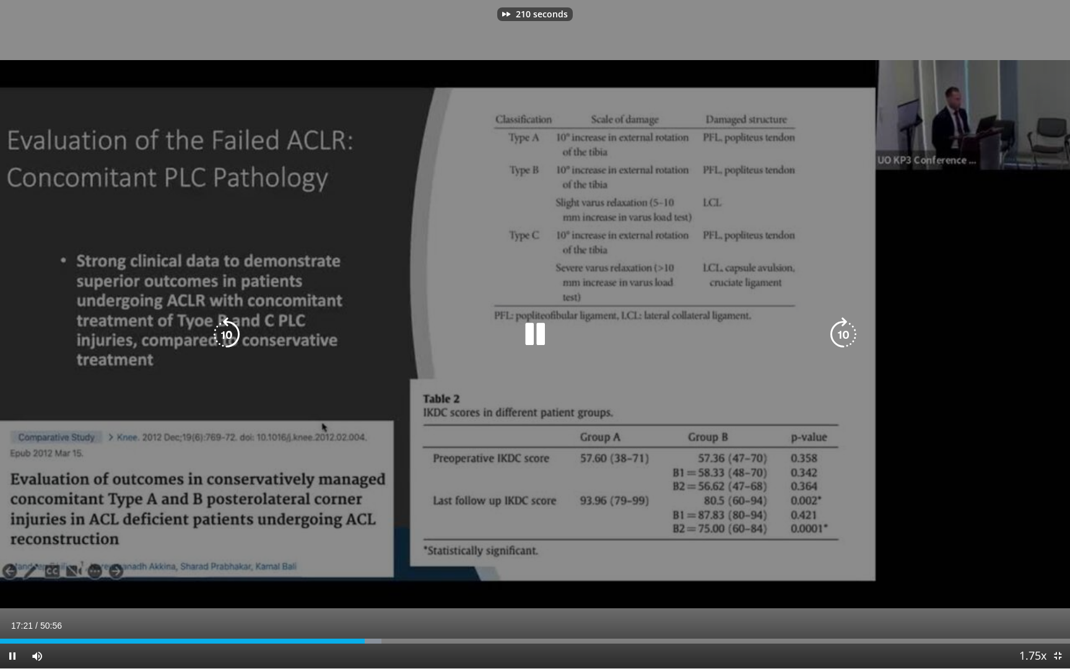
click at [840, 333] on icon "Video Player" at bounding box center [843, 334] width 35 height 35
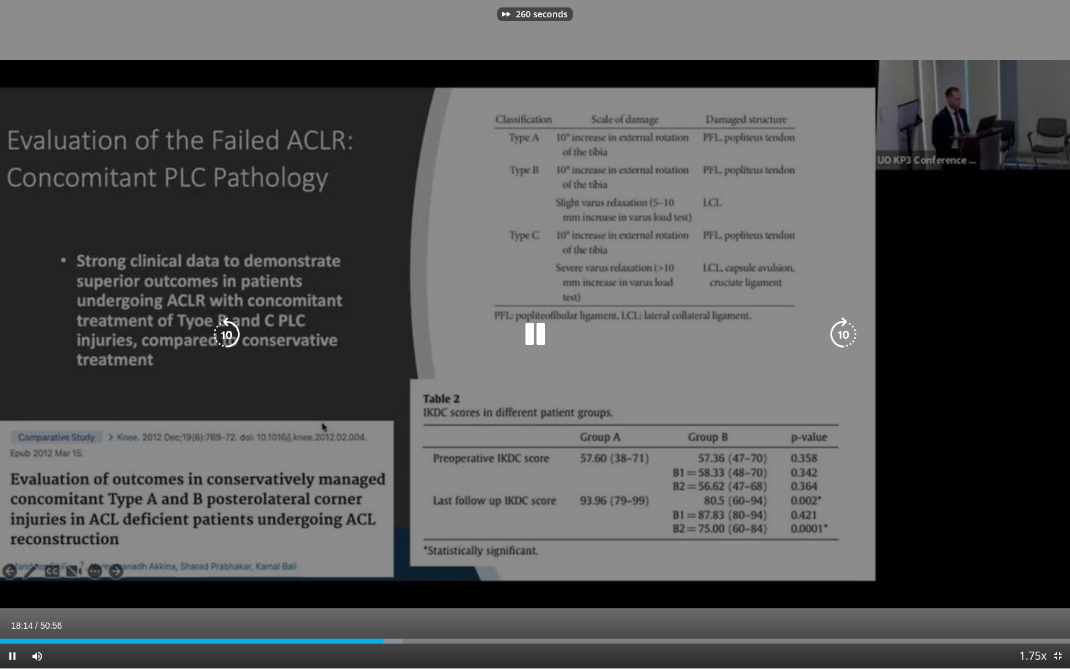
click at [840, 333] on icon "Video Player" at bounding box center [843, 334] width 35 height 35
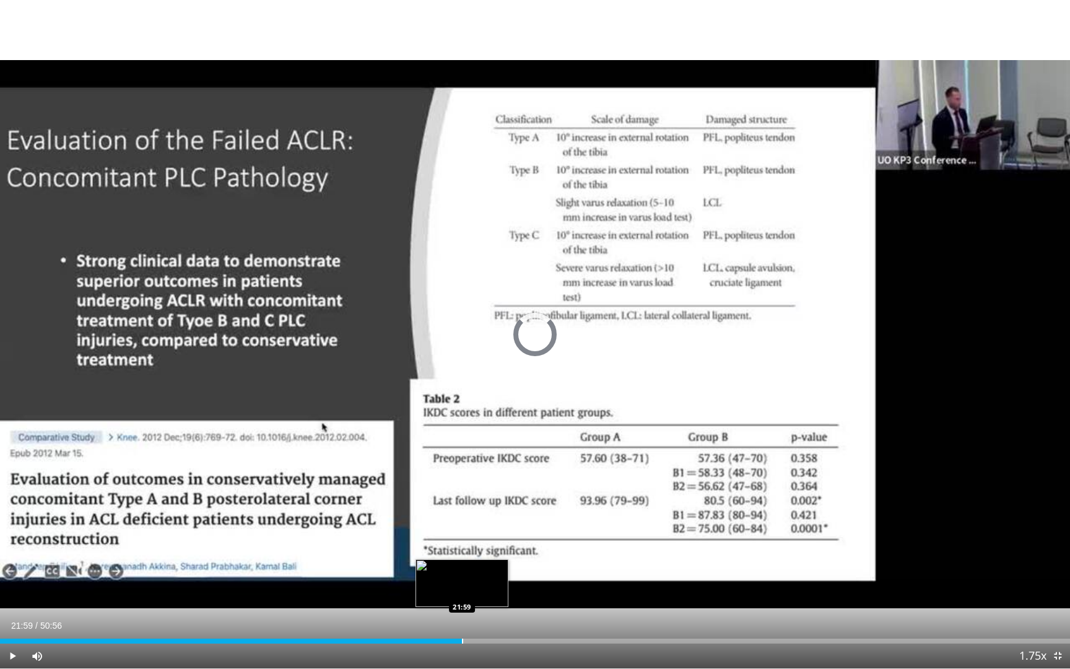
click at [462, 614] on div "Progress Bar" at bounding box center [462, 640] width 1 height 5
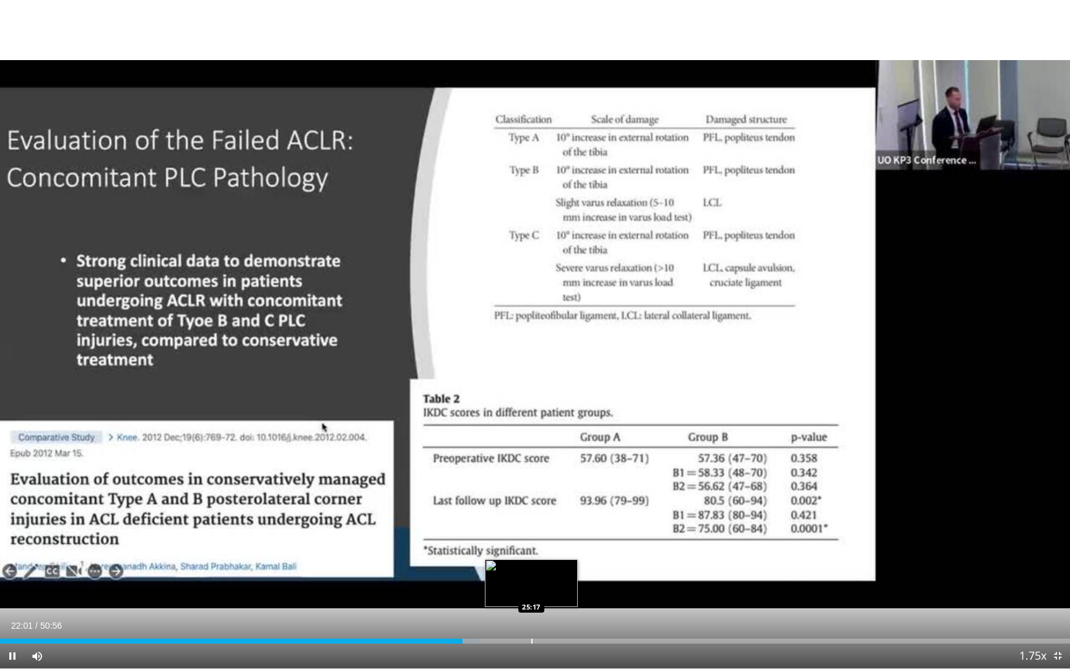
click at [531, 614] on div "Progress Bar" at bounding box center [531, 640] width 1 height 5
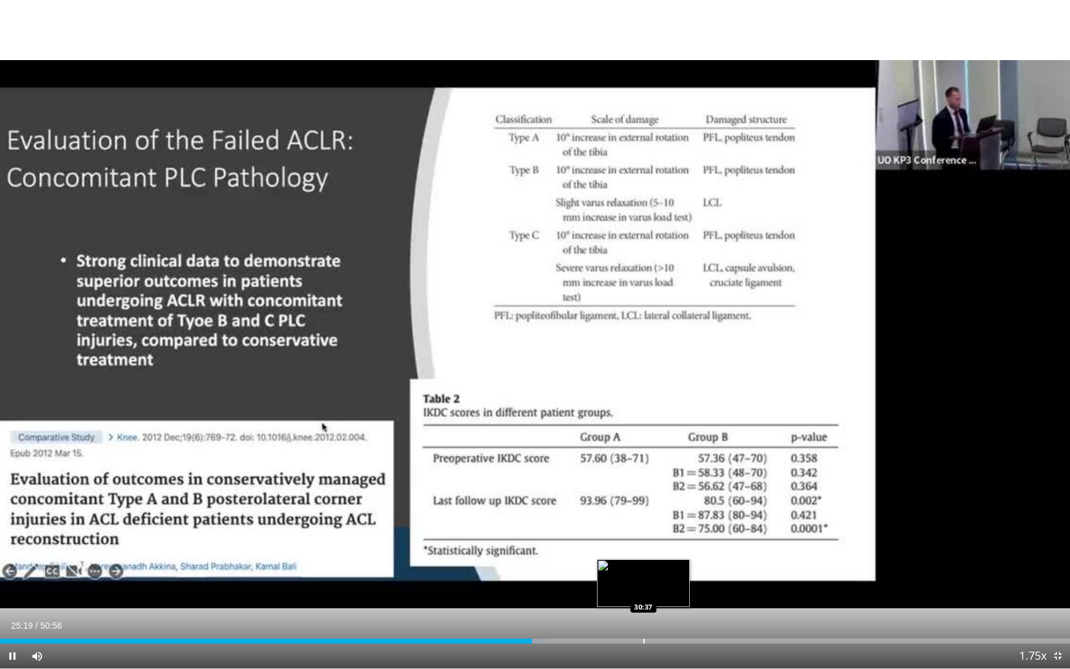
click at [643, 614] on div "Loaded : 51.04% 25:19 30:37" at bounding box center [535, 638] width 1070 height 12
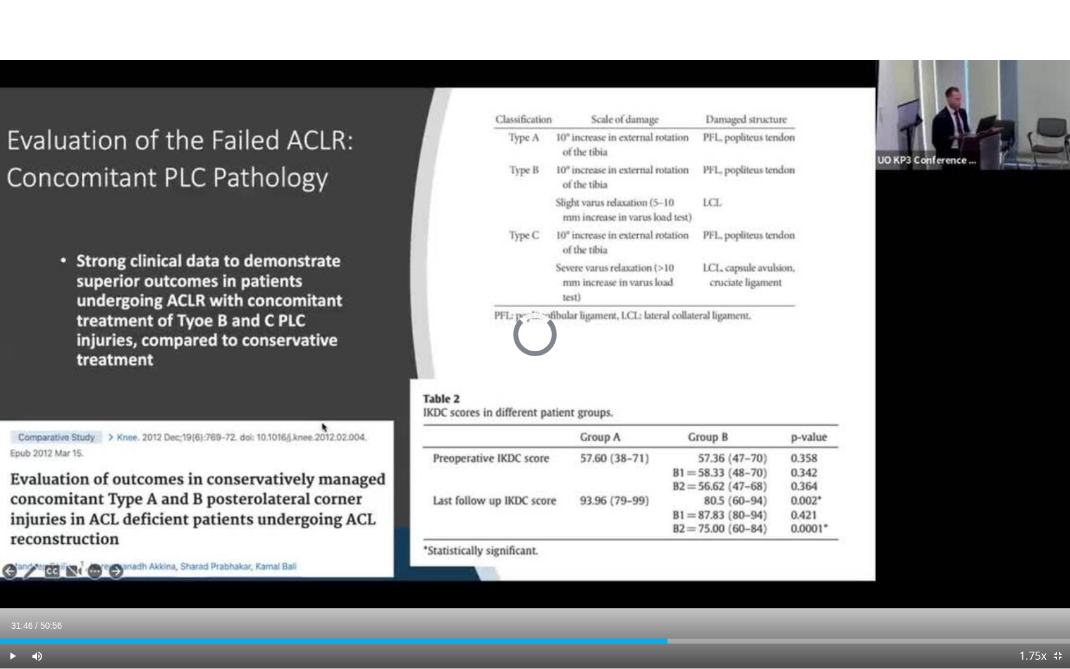
click at [668, 614] on div "Progress Bar" at bounding box center [668, 640] width 1 height 5
click at [706, 614] on div "Progress Bar" at bounding box center [706, 640] width 1 height 5
click at [686, 614] on div "Progress Bar" at bounding box center [686, 640] width 1 height 5
click at [704, 614] on div "Progress Bar" at bounding box center [704, 640] width 1 height 5
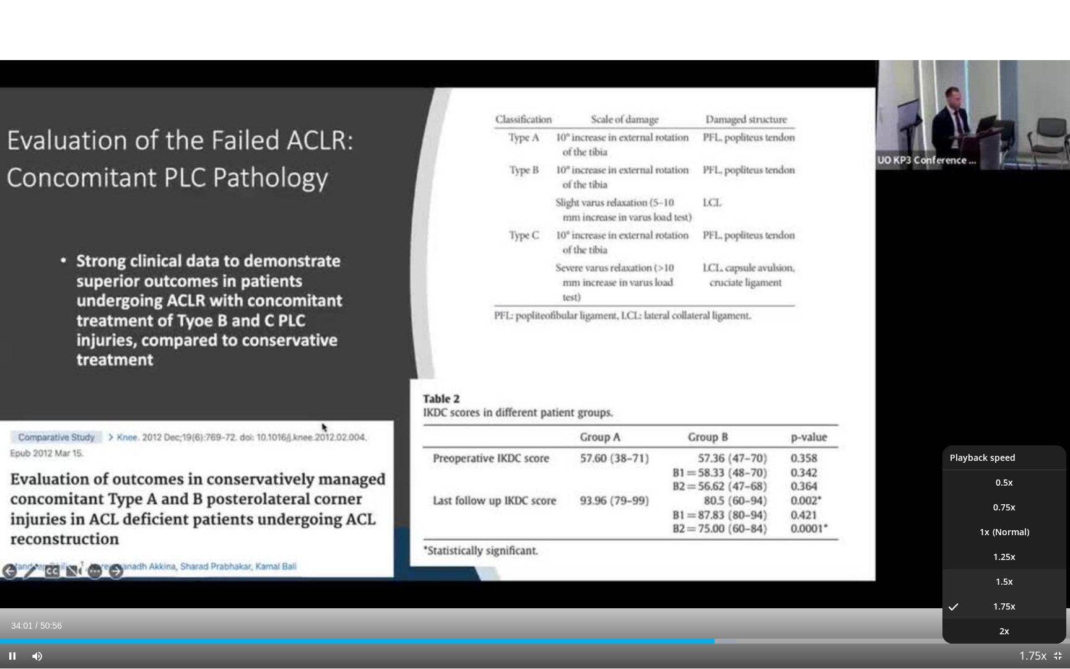
click at [1001, 585] on span "1.5x" at bounding box center [1004, 581] width 17 height 12
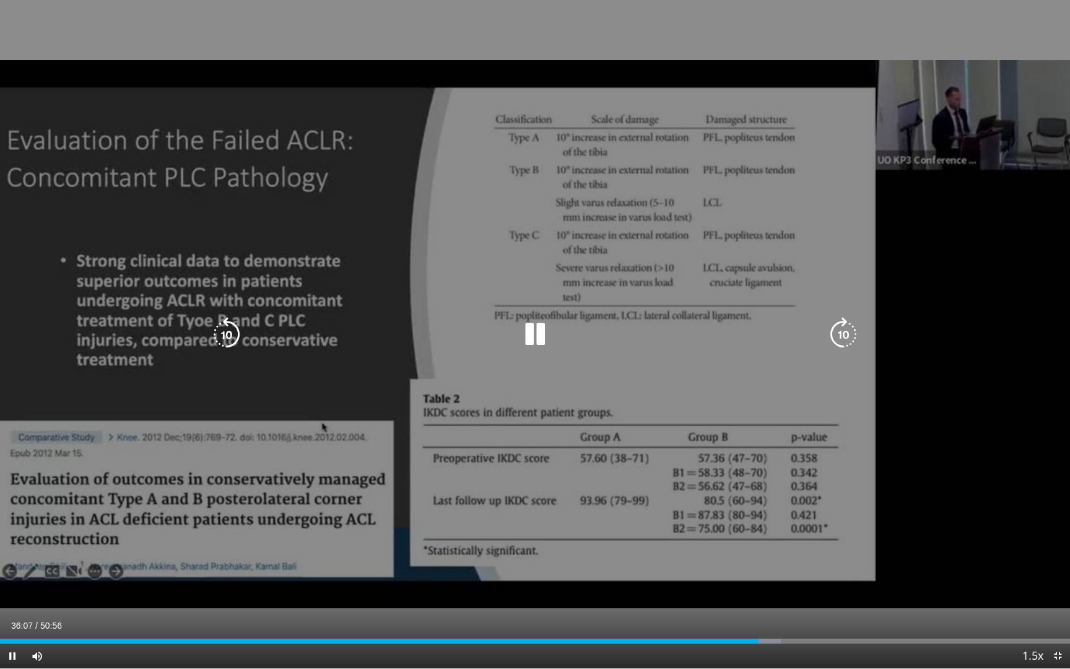
click at [834, 337] on icon "Video Player" at bounding box center [843, 334] width 35 height 35
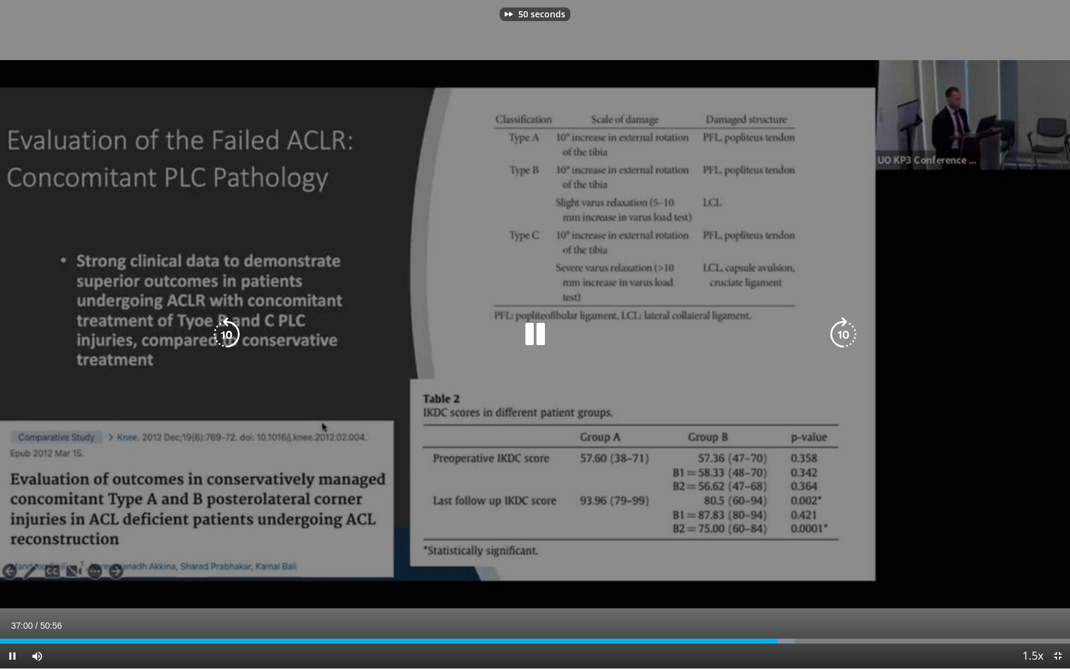
click at [834, 337] on icon "Video Player" at bounding box center [843, 334] width 35 height 35
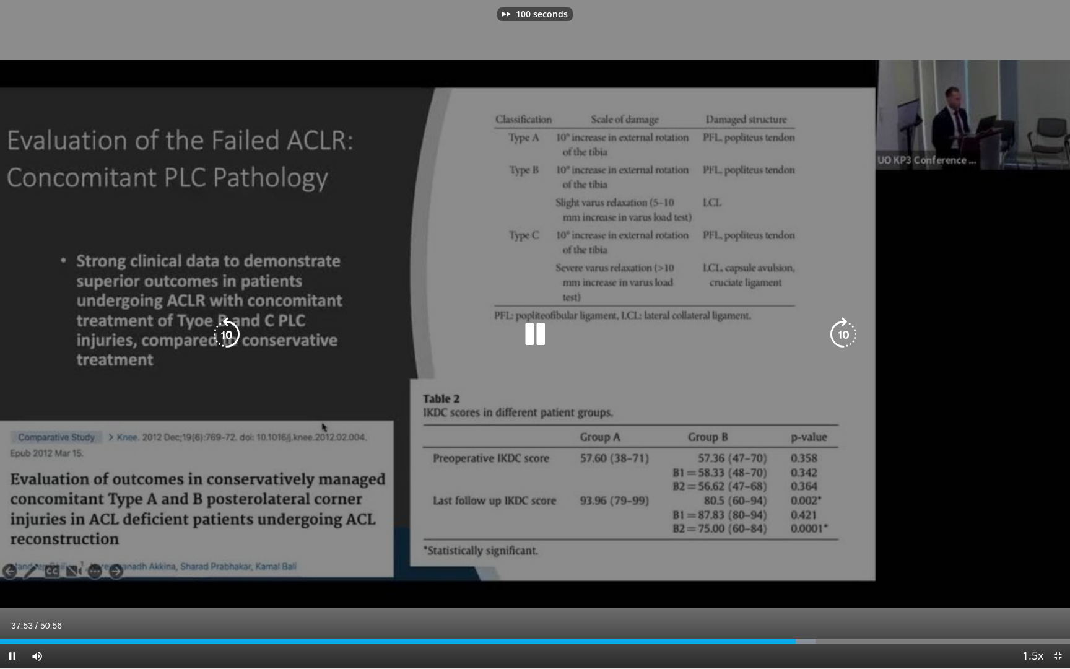
click at [834, 337] on icon "Video Player" at bounding box center [843, 334] width 35 height 35
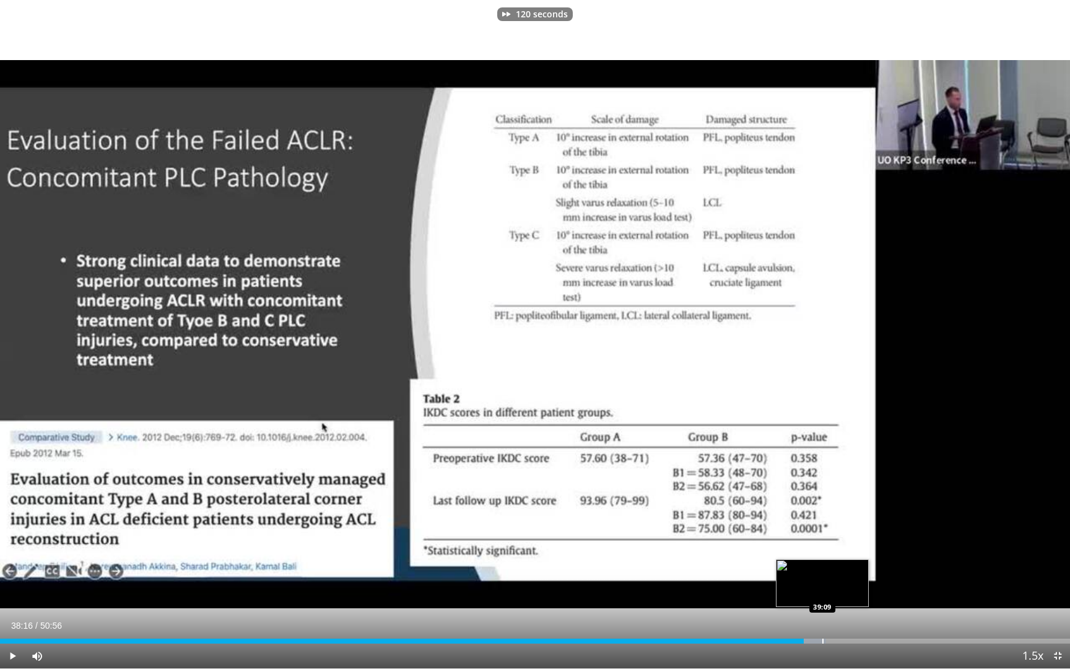
click at [822, 614] on div "Progress Bar" at bounding box center [822, 640] width 1 height 5
click at [864, 614] on div "Loaded : 78.21% 39:09 41:00" at bounding box center [535, 638] width 1070 height 12
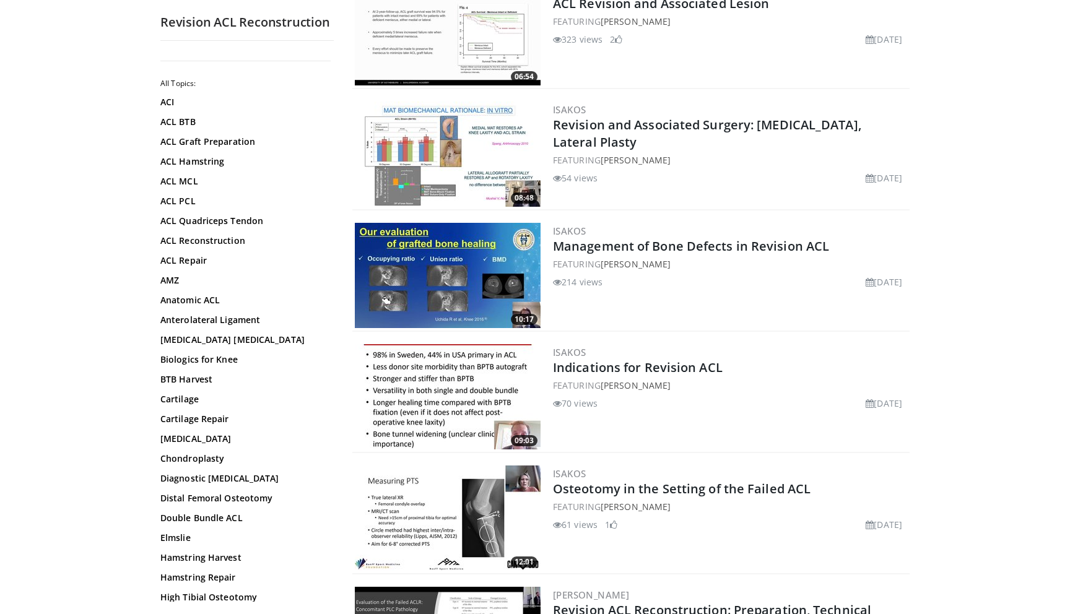
scroll to position [1406, 0]
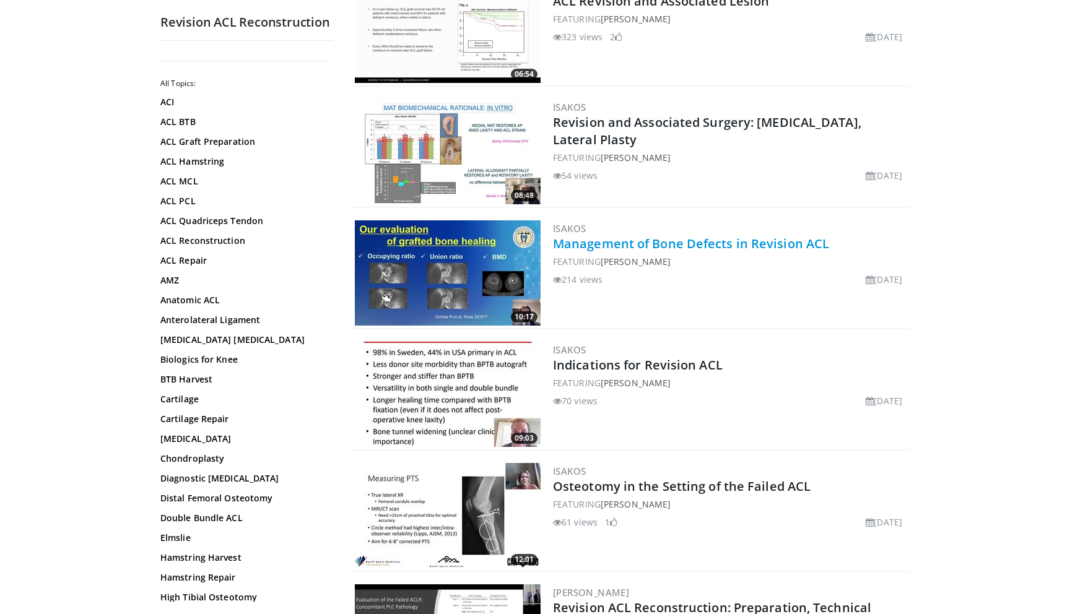
click at [737, 235] on link "Management of Bone Defects in Revision ACL" at bounding box center [691, 243] width 276 height 17
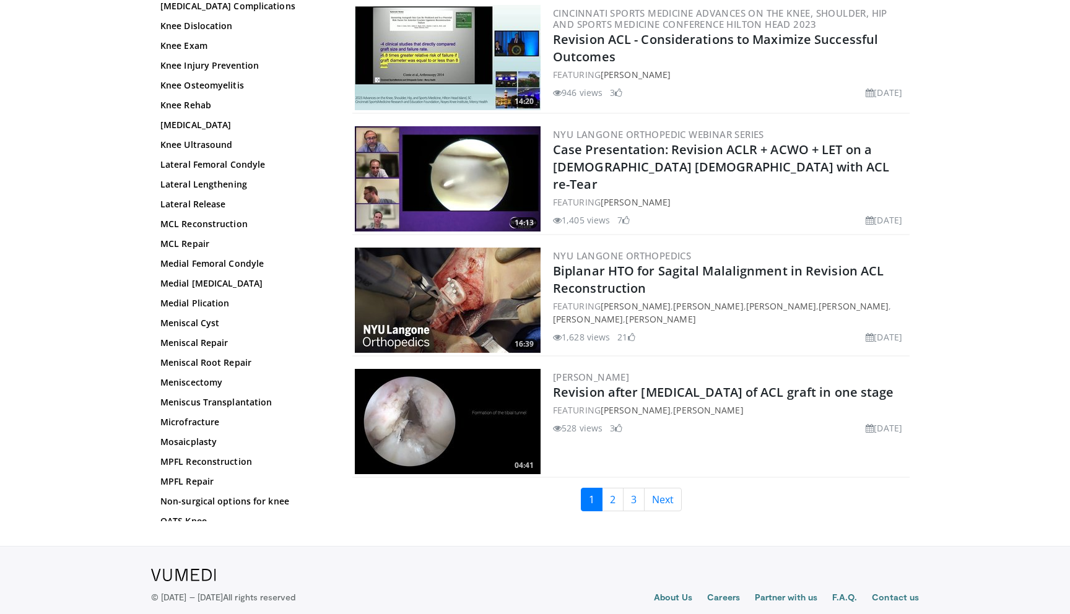
scroll to position [2728, 0]
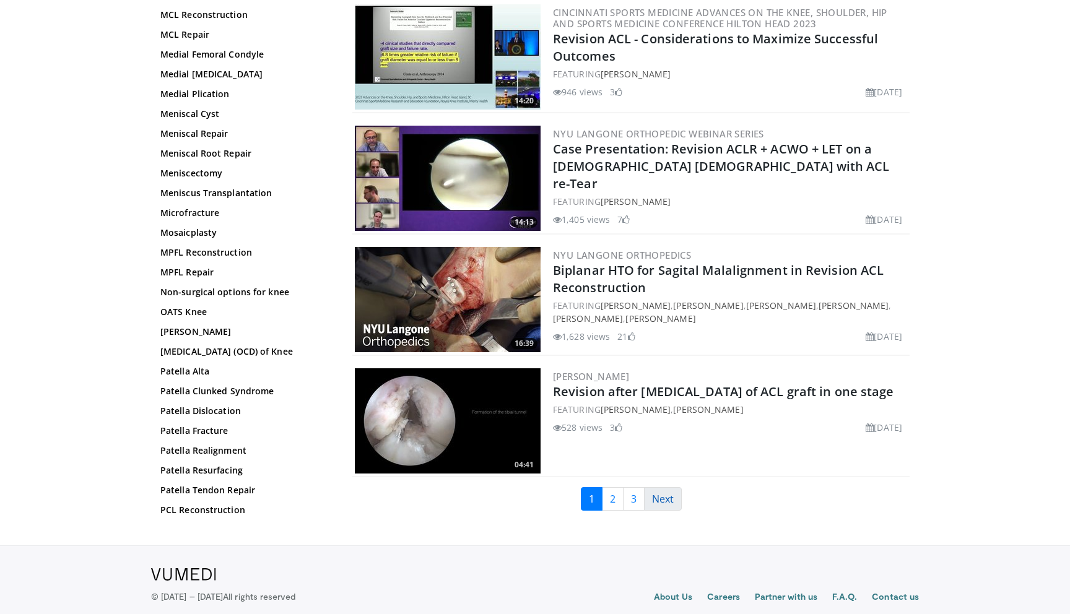
click at [658, 487] on link "Next" at bounding box center [663, 499] width 38 height 24
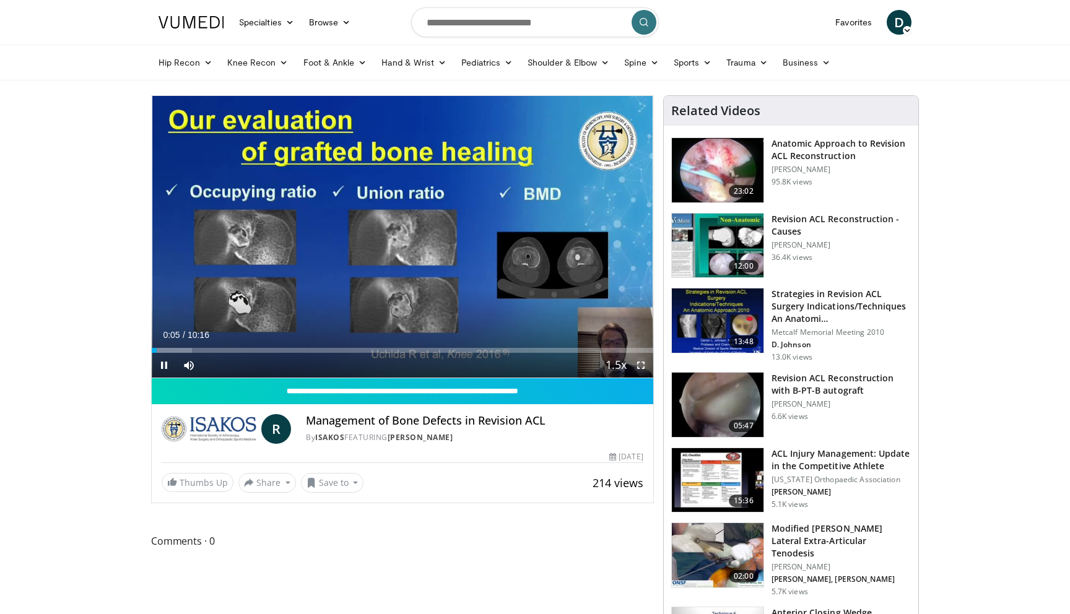
click at [643, 365] on span "Video Player" at bounding box center [641, 365] width 25 height 25
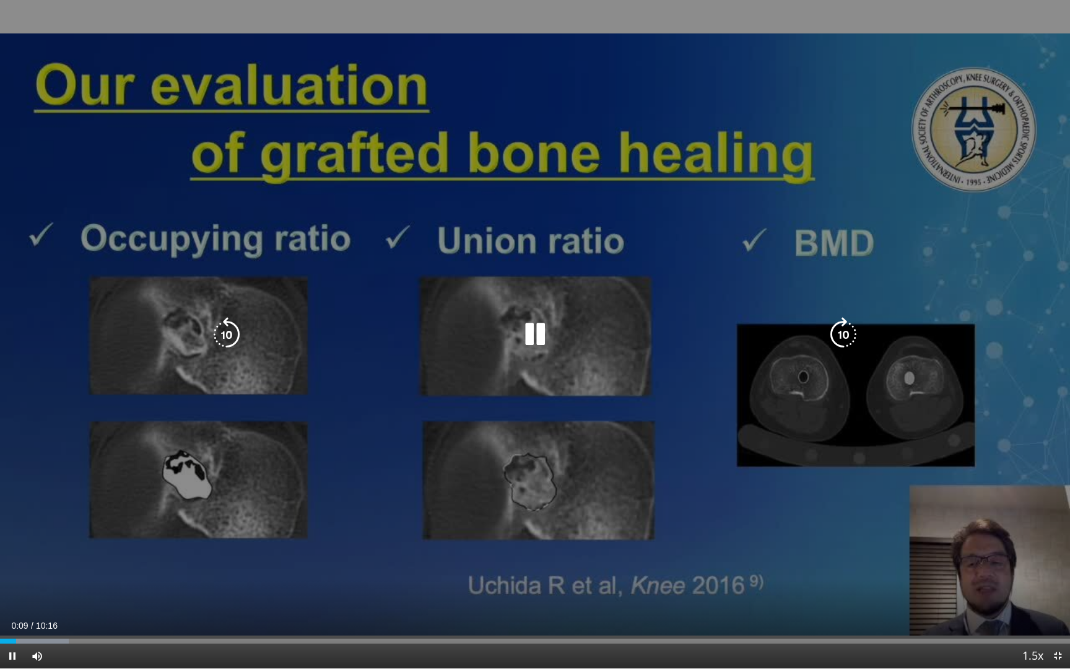
click at [835, 335] on icon "Video Player" at bounding box center [843, 334] width 35 height 35
click at [837, 333] on icon "Video Player" at bounding box center [843, 334] width 35 height 35
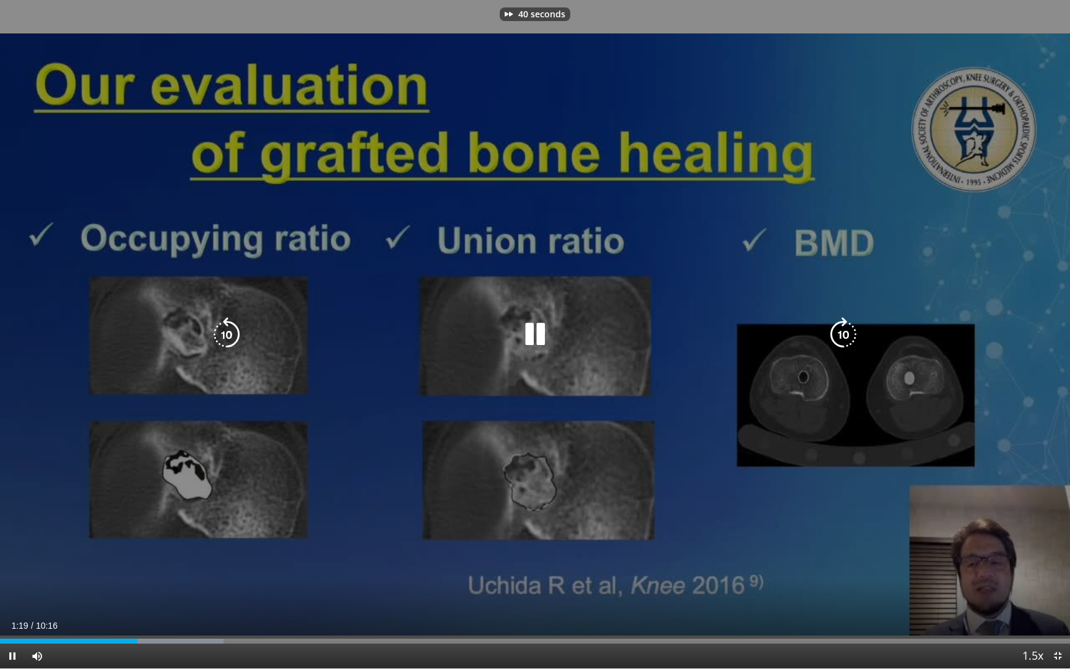
click at [837, 333] on icon "Video Player" at bounding box center [843, 334] width 35 height 35
click at [843, 333] on icon "Video Player" at bounding box center [843, 334] width 35 height 35
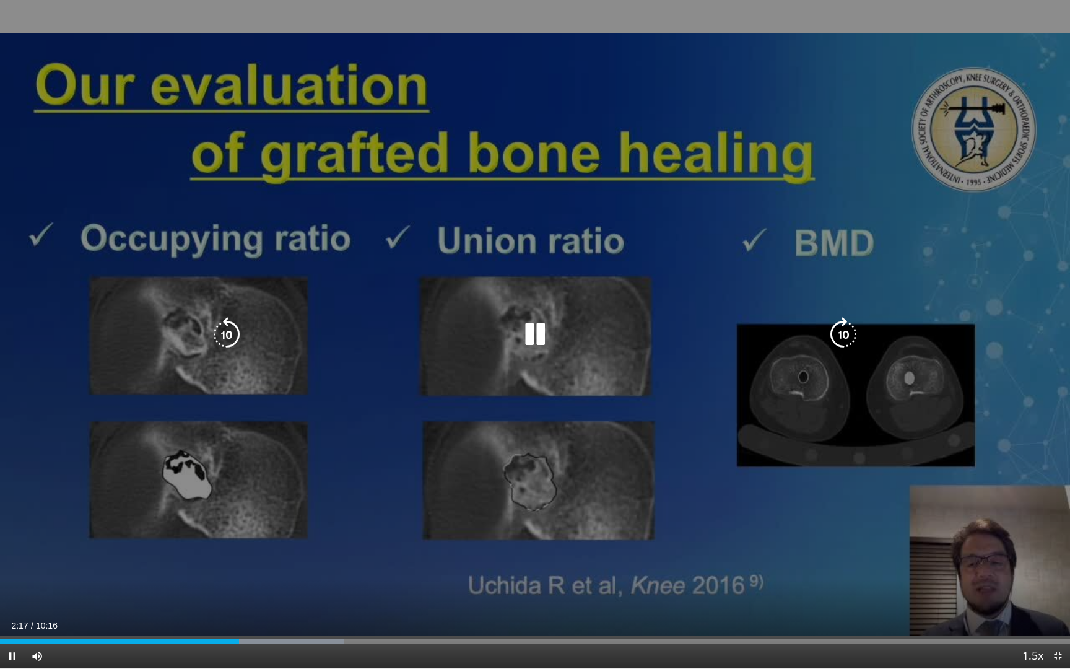
click at [842, 329] on icon "Video Player" at bounding box center [843, 334] width 35 height 35
click at [850, 331] on icon "Video Player" at bounding box center [843, 334] width 35 height 35
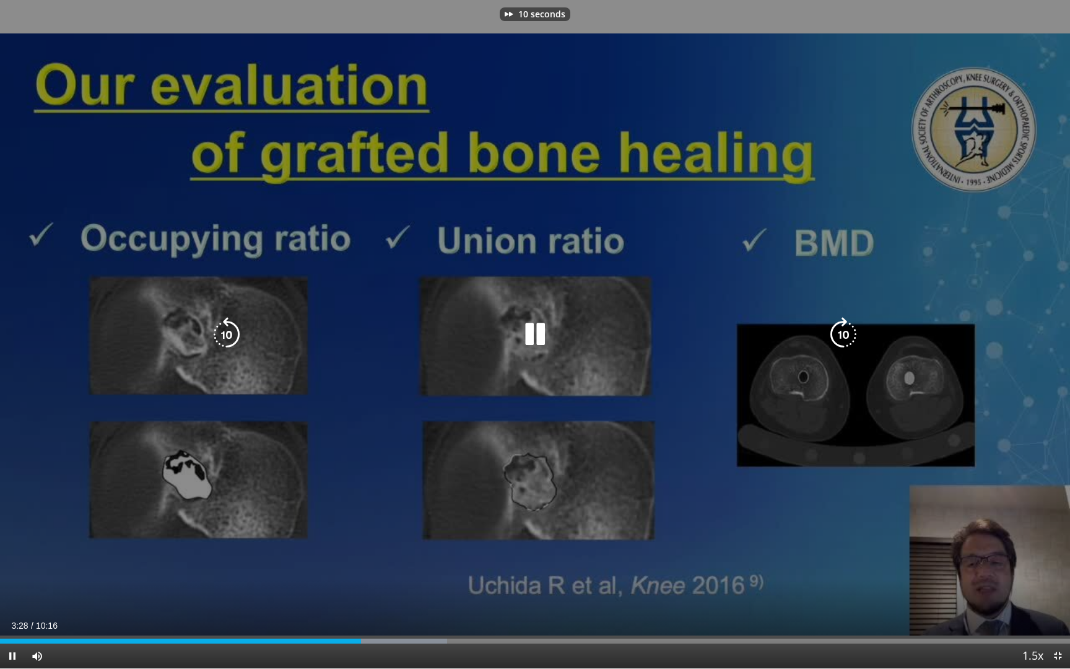
click at [850, 331] on icon "Video Player" at bounding box center [843, 334] width 35 height 35
click at [835, 331] on icon "Video Player" at bounding box center [843, 334] width 35 height 35
click at [835, 332] on icon "Video Player" at bounding box center [843, 334] width 35 height 35
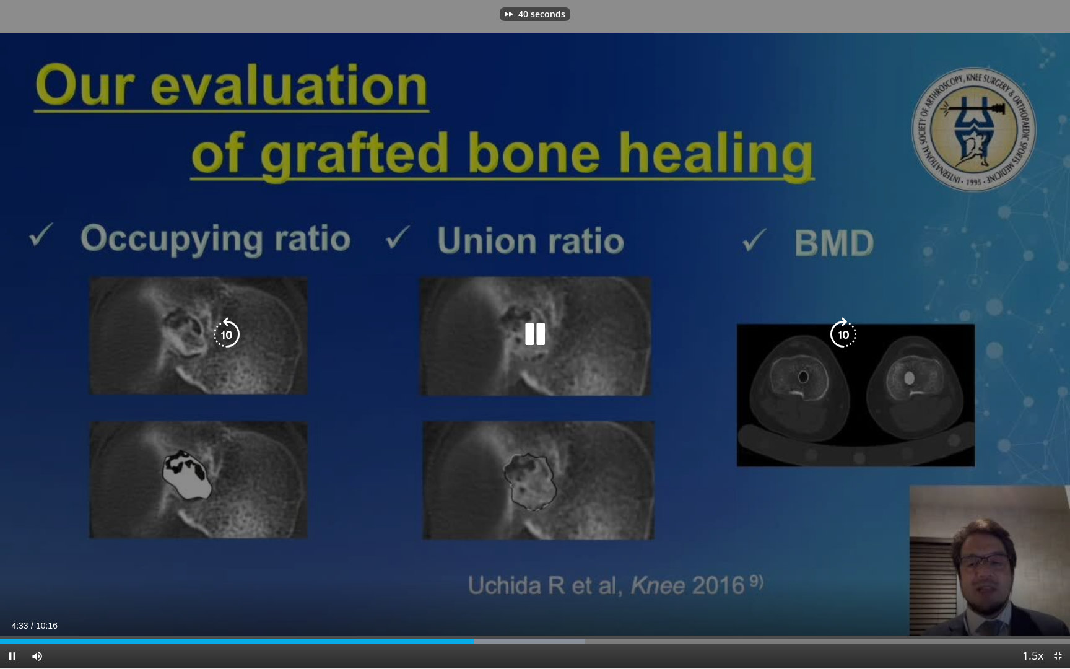
click at [835, 332] on icon "Video Player" at bounding box center [843, 334] width 35 height 35
click at [842, 336] on icon "Video Player" at bounding box center [843, 334] width 35 height 35
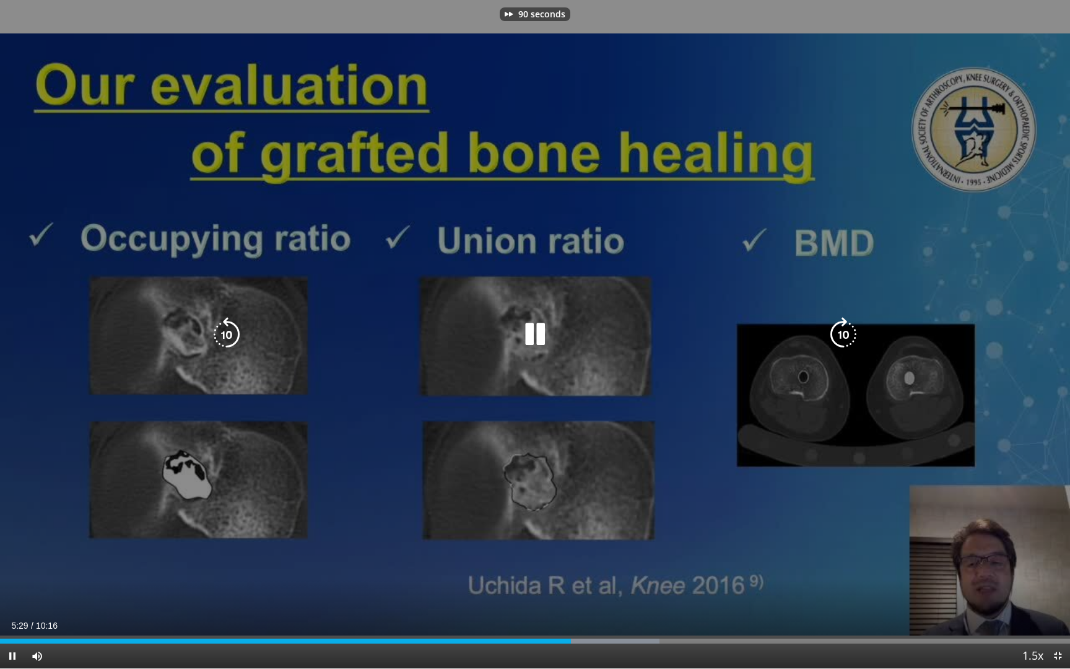
click at [842, 336] on icon "Video Player" at bounding box center [843, 334] width 35 height 35
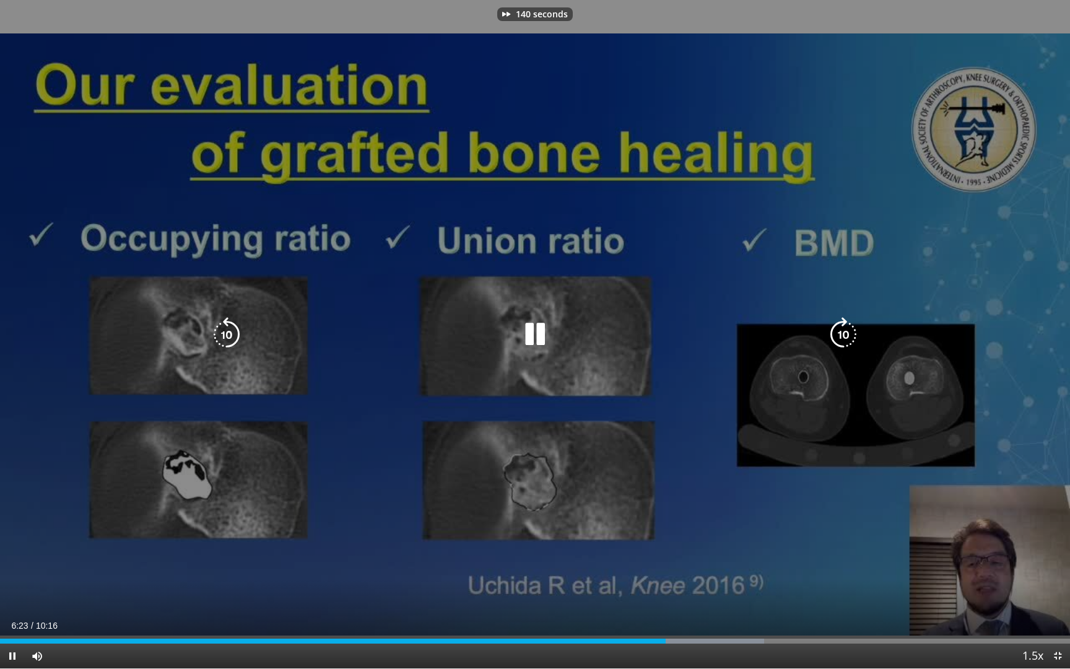
click at [842, 336] on icon "Video Player" at bounding box center [843, 334] width 35 height 35
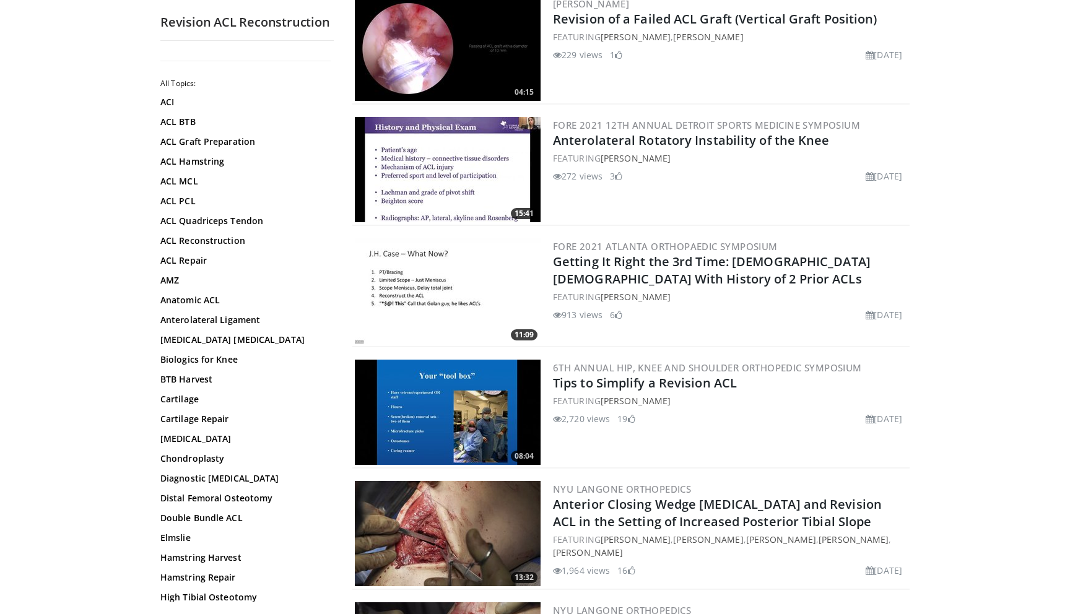
scroll to position [787, 0]
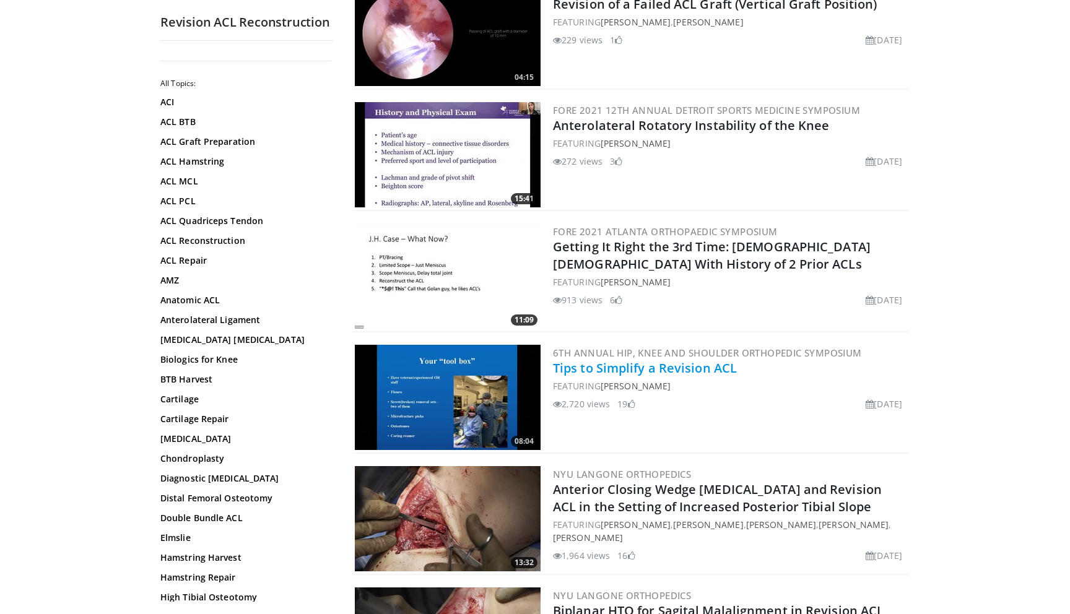
click at [715, 360] on link "Tips to Simplify a Revision ACL" at bounding box center [645, 368] width 184 height 17
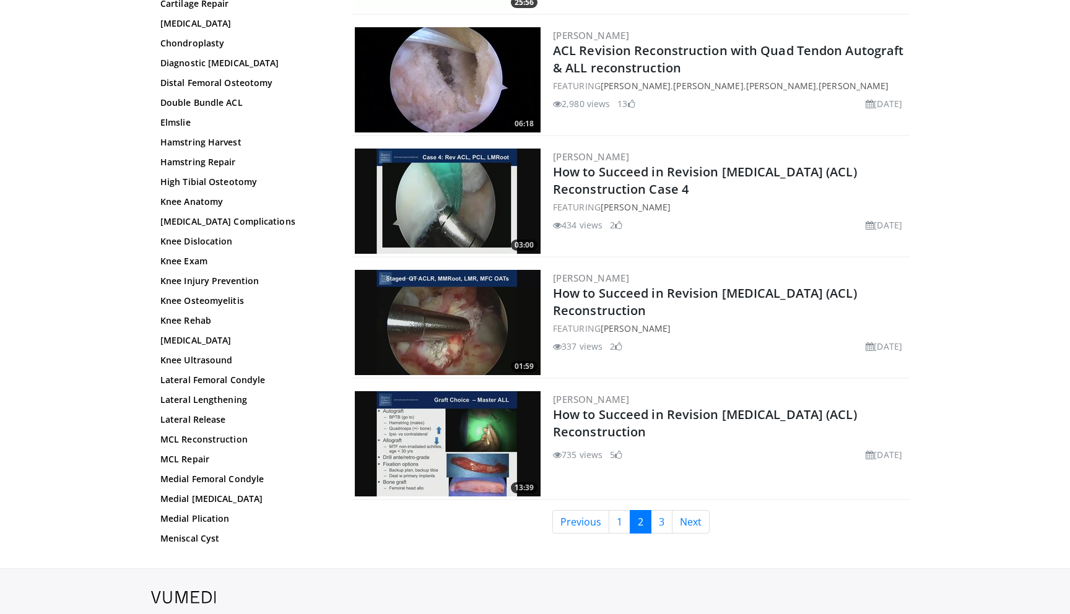
scroll to position [2694, 0]
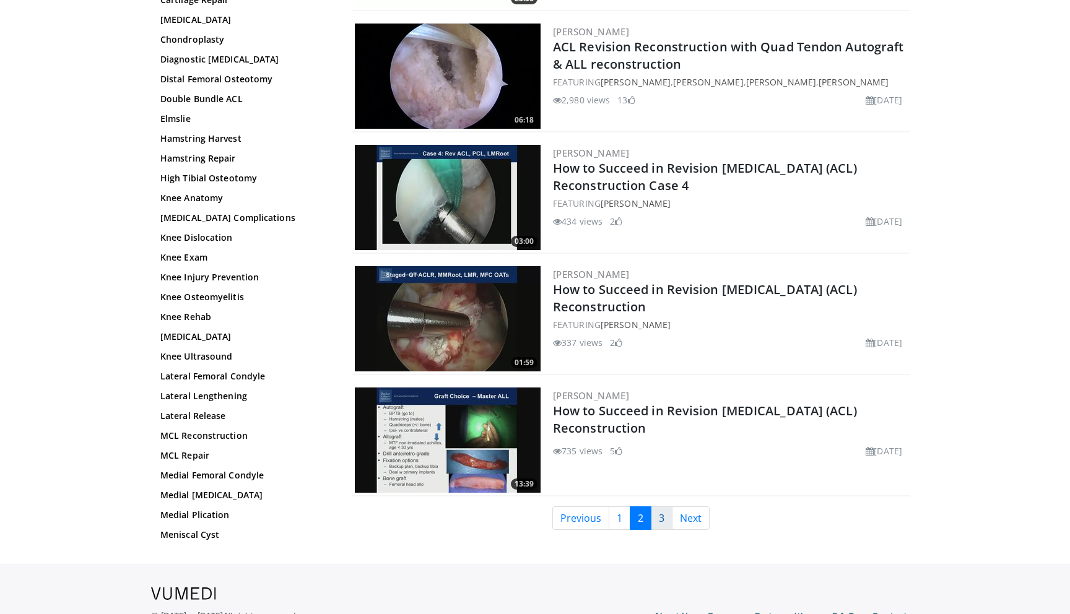
click at [659, 507] on link "3" at bounding box center [662, 519] width 22 height 24
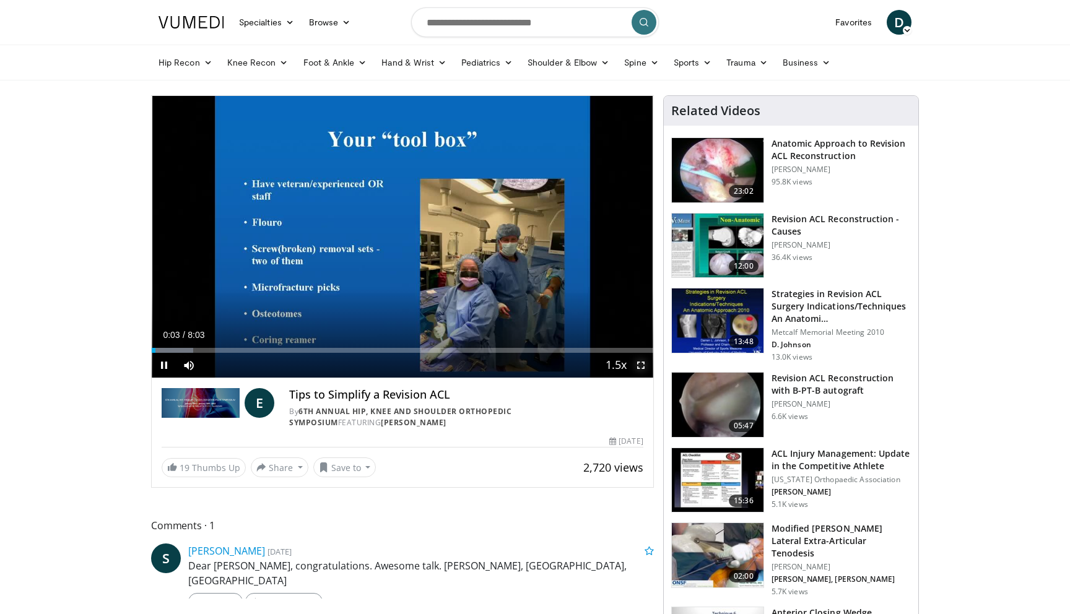
click at [643, 367] on span "Video Player" at bounding box center [641, 365] width 25 height 25
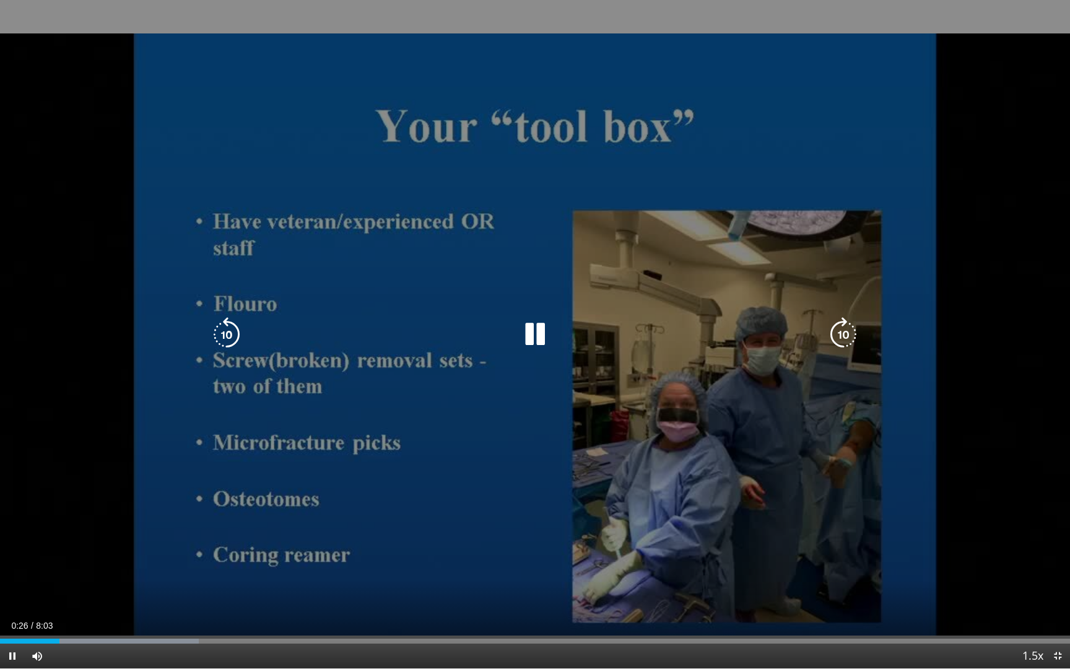
click at [833, 339] on icon "Video Player" at bounding box center [843, 334] width 35 height 35
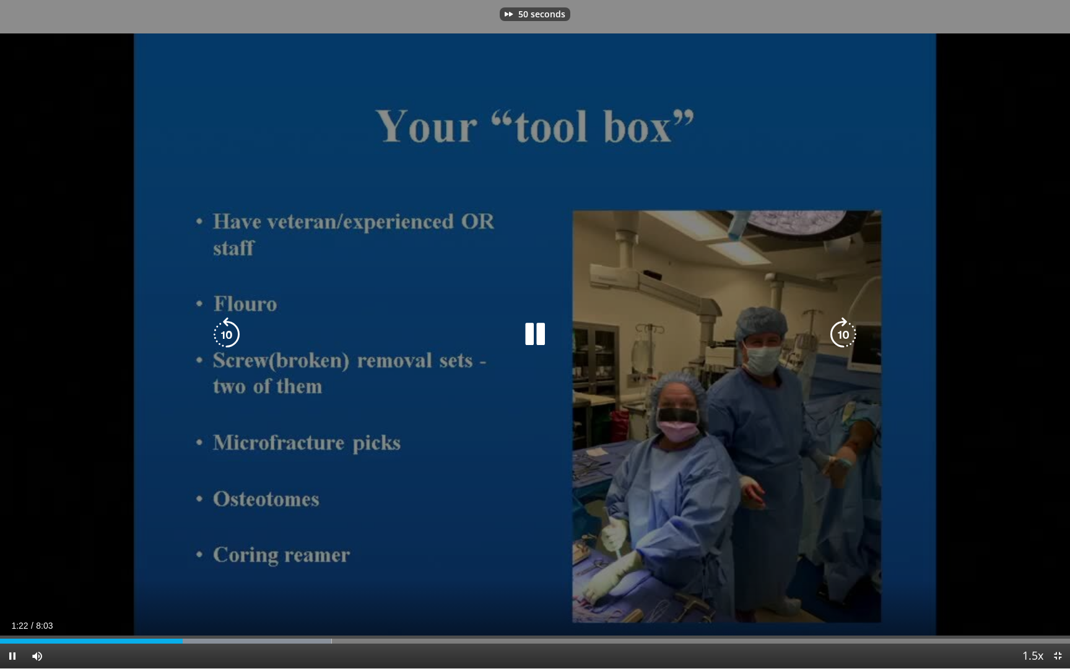
click at [839, 330] on icon "Video Player" at bounding box center [843, 334] width 35 height 35
click at [836, 329] on icon "Video Player" at bounding box center [843, 334] width 35 height 35
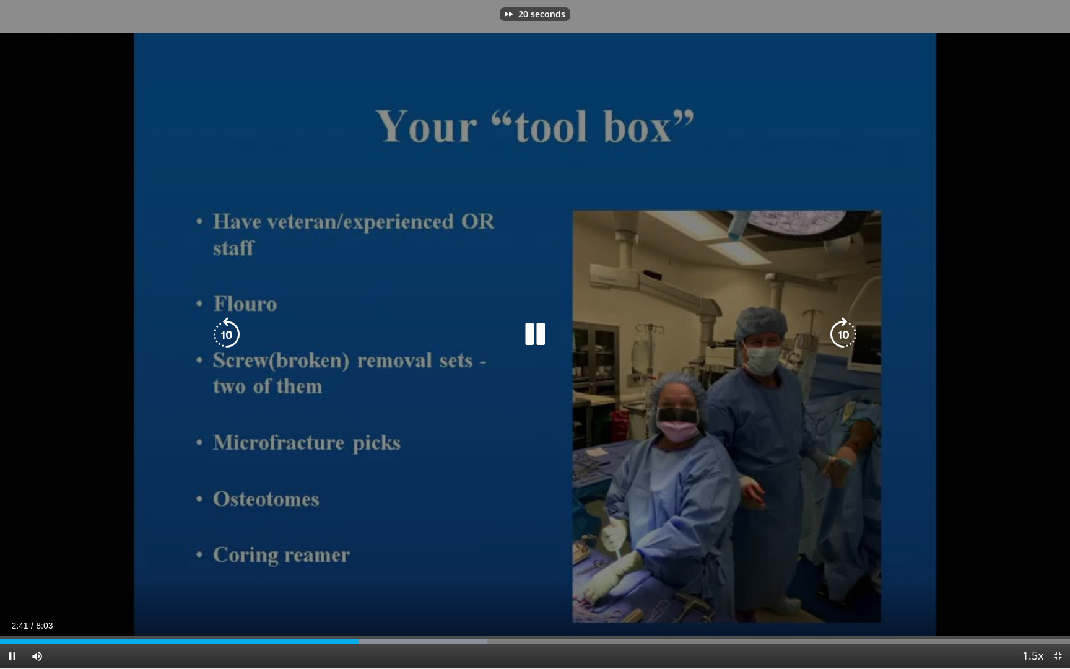
click at [836, 329] on icon "Video Player" at bounding box center [843, 334] width 35 height 35
click at [848, 331] on icon "Video Player" at bounding box center [843, 334] width 35 height 35
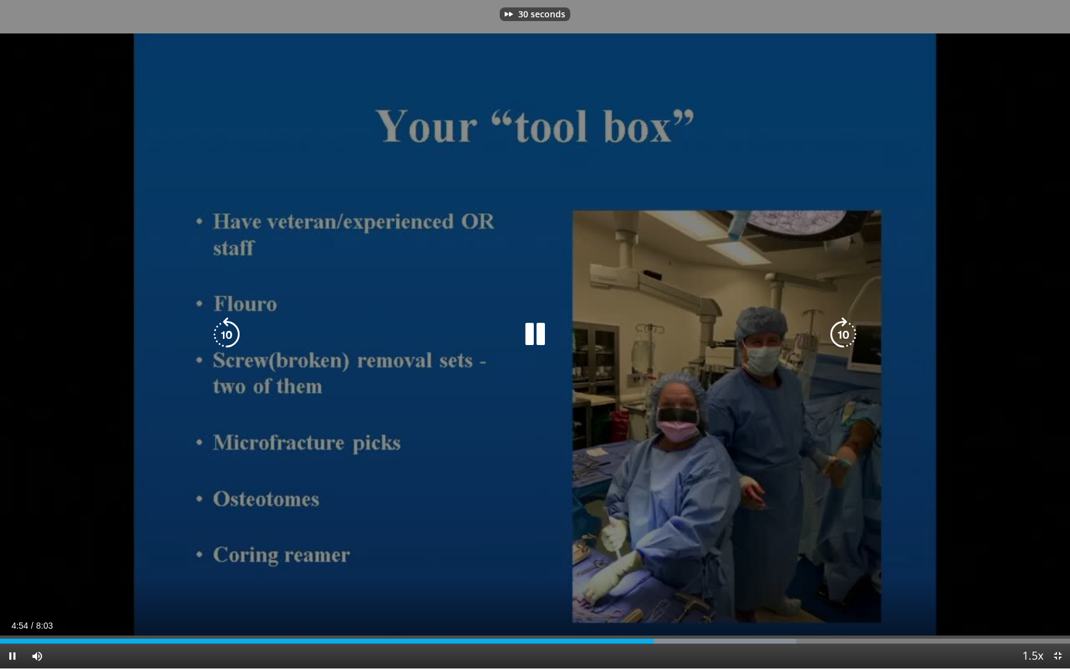
click at [848, 331] on icon "Video Player" at bounding box center [843, 334] width 35 height 35
click at [848, 331] on div "50 seconds Tap to unmute" at bounding box center [535, 334] width 1070 height 668
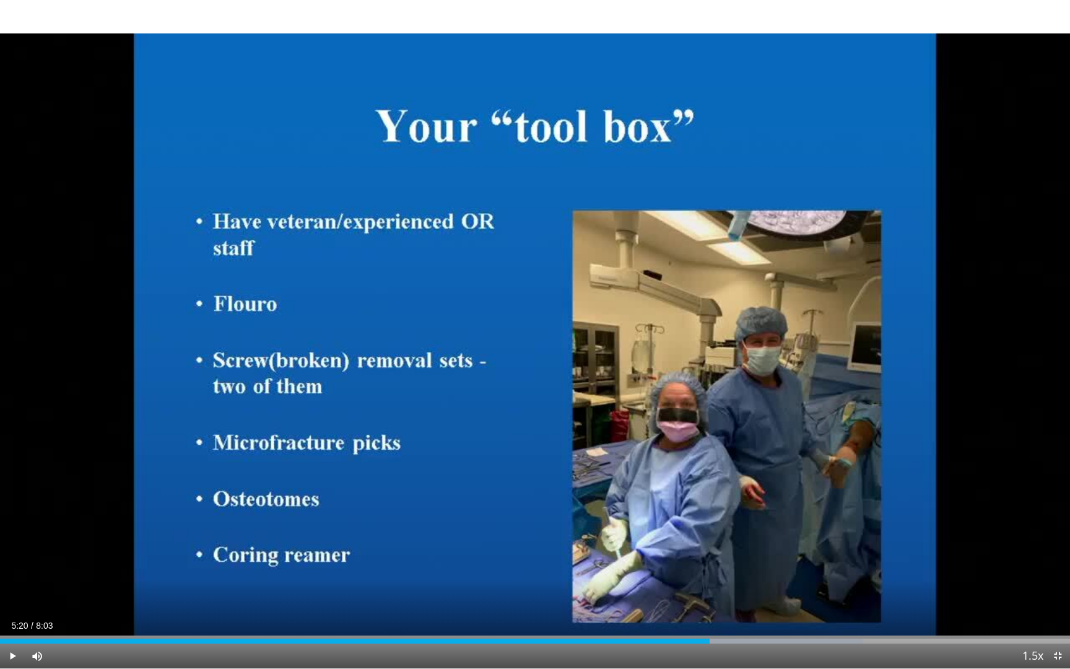
click at [848, 331] on div "50 seconds Tap to unmute" at bounding box center [535, 334] width 1070 height 668
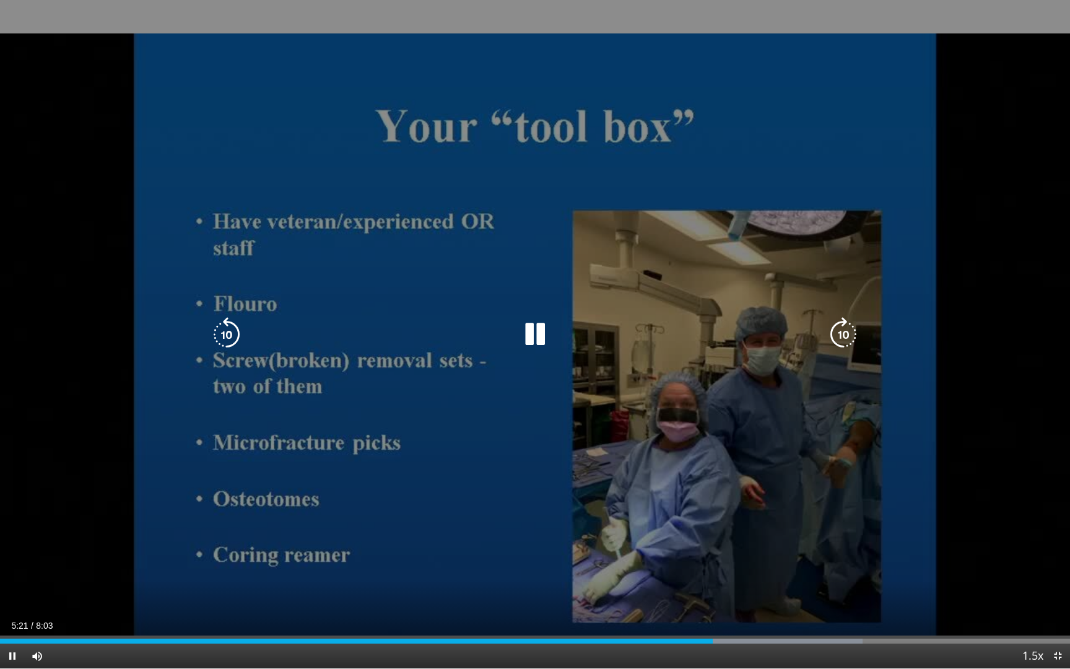
click at [834, 337] on icon "Video Player" at bounding box center [843, 334] width 35 height 35
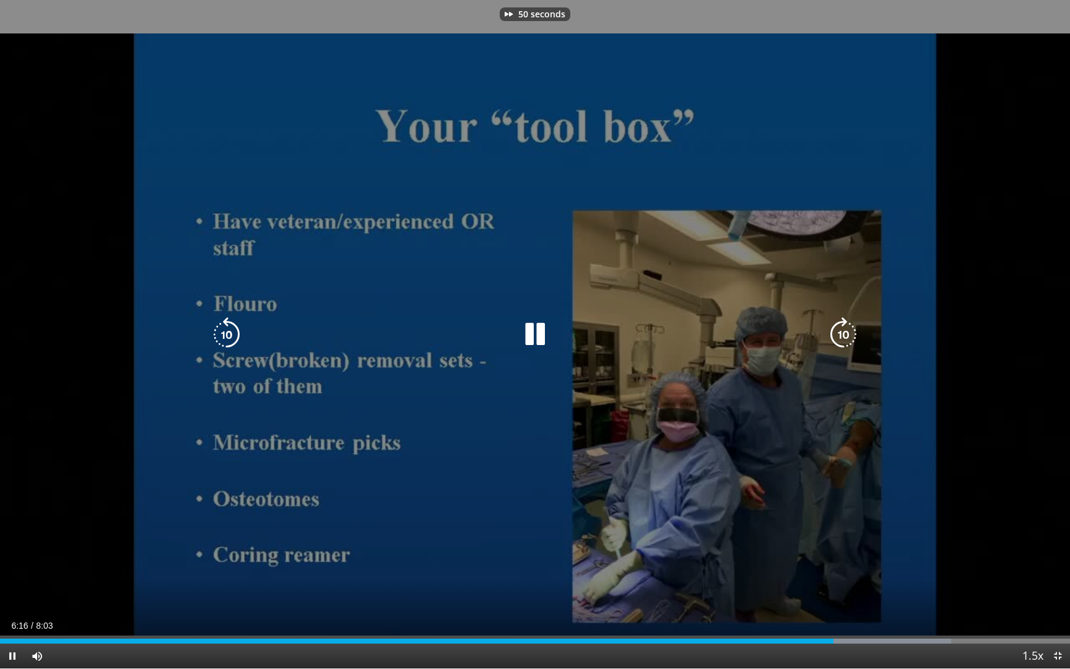
click at [834, 337] on icon "Video Player" at bounding box center [843, 334] width 35 height 35
click at [848, 333] on icon "Video Player" at bounding box center [843, 334] width 35 height 35
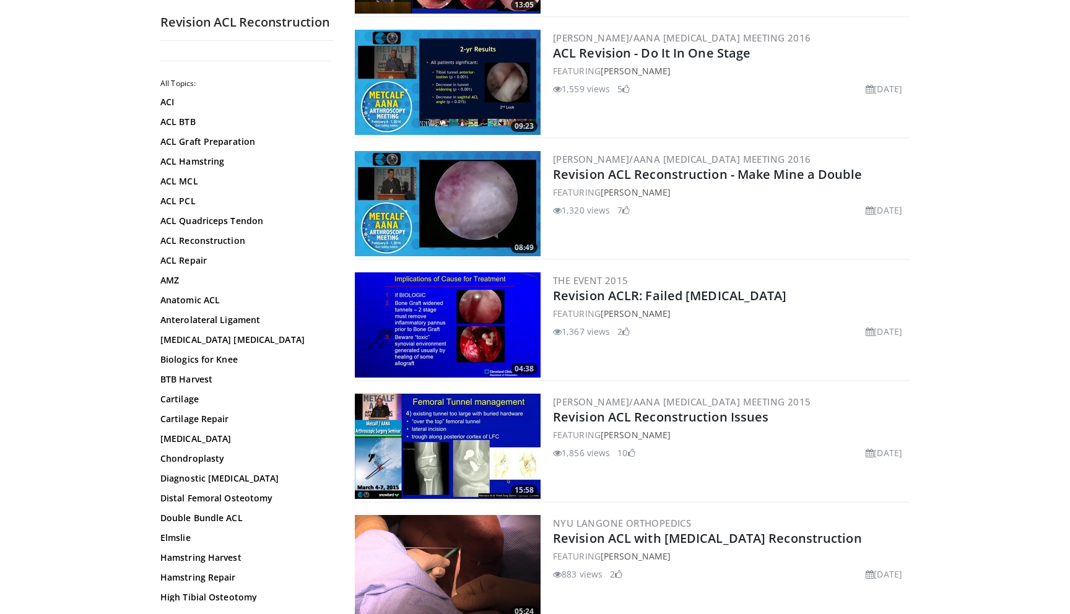
scroll to position [229, 0]
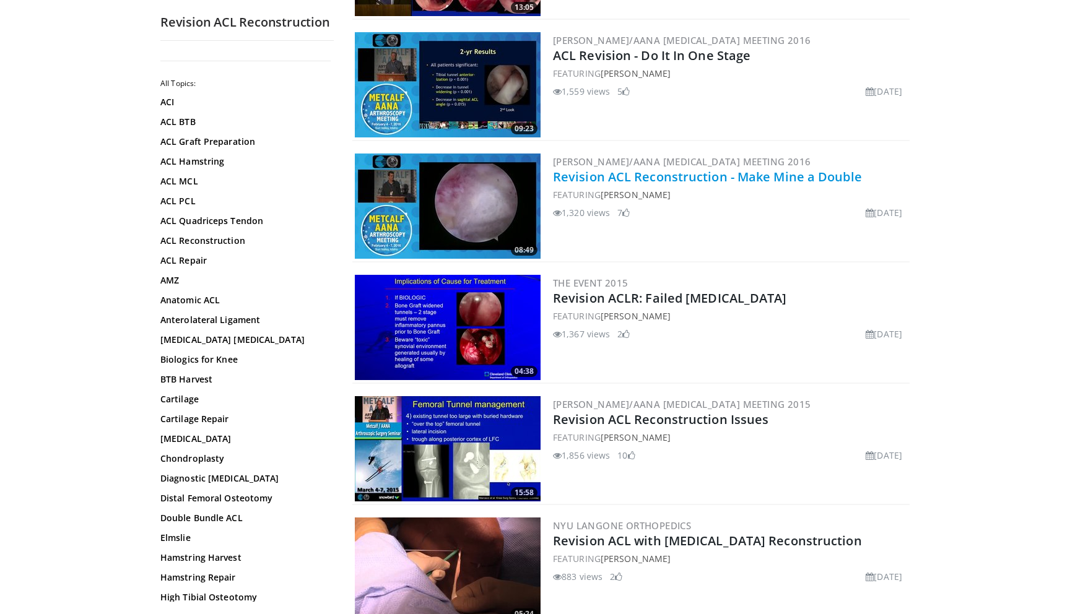
click at [757, 179] on link "Revision ACL Reconstruction - Make Mine a Double" at bounding box center [707, 176] width 309 height 17
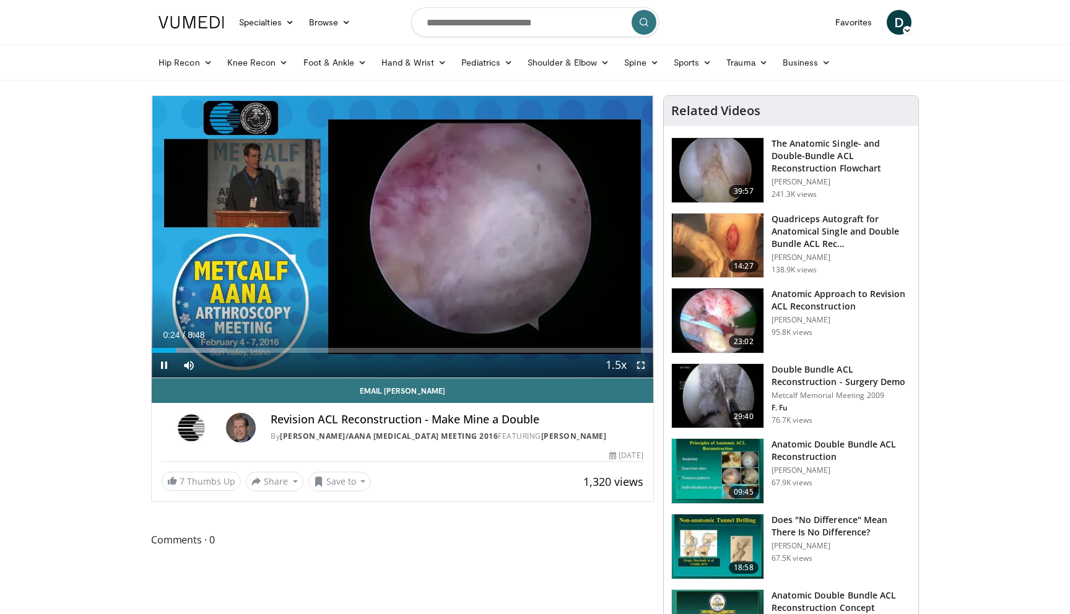
click at [639, 367] on span "Video Player" at bounding box center [641, 365] width 25 height 25
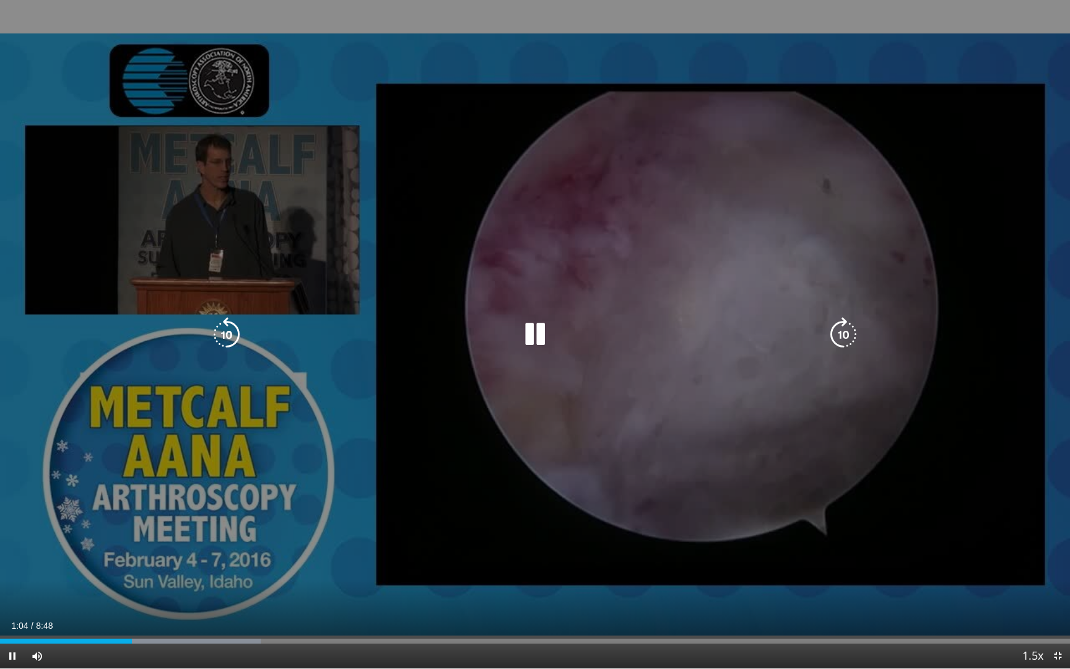
click at [835, 326] on icon "Video Player" at bounding box center [843, 334] width 35 height 35
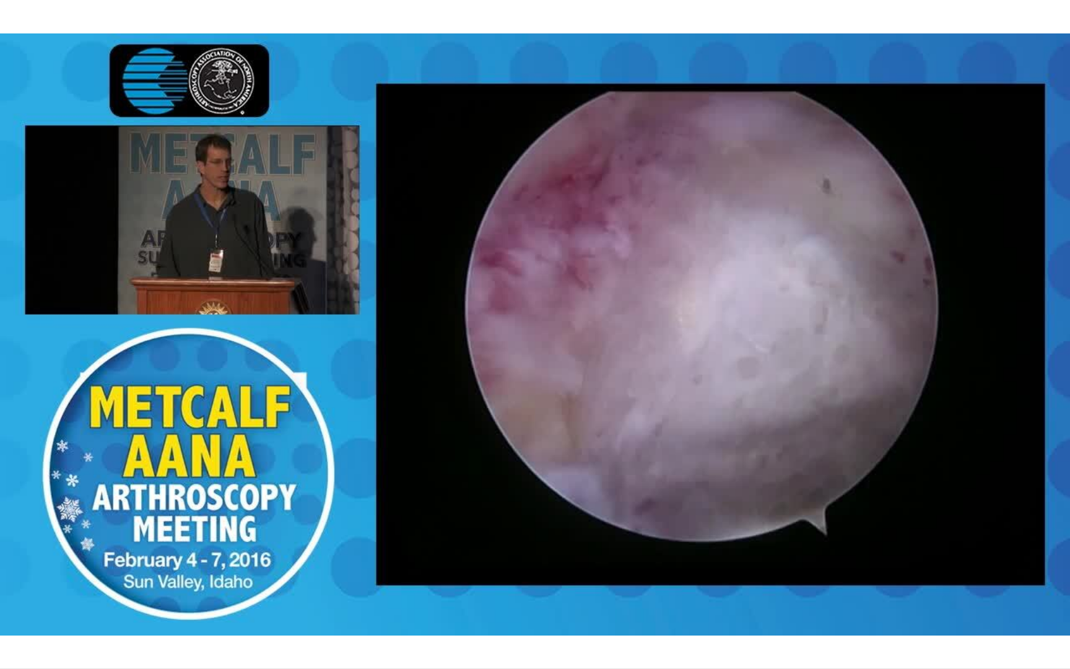
click at [835, 326] on div "40 seconds Tap to unmute" at bounding box center [535, 334] width 1070 height 668
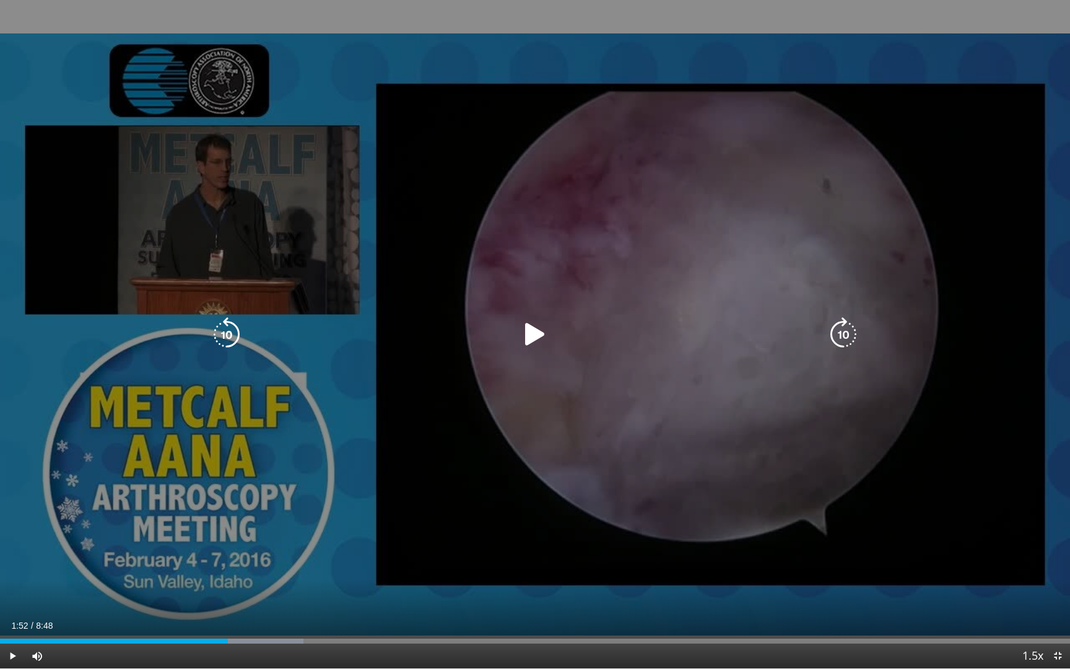
click at [838, 328] on icon "Video Player" at bounding box center [843, 334] width 35 height 35
click at [751, 324] on div "Video Player" at bounding box center [535, 334] width 642 height 25
click at [516, 337] on div "Video Player" at bounding box center [535, 334] width 642 height 25
click at [523, 337] on icon "Video Player" at bounding box center [535, 334] width 35 height 35
click at [836, 336] on icon "Video Player" at bounding box center [843, 334] width 35 height 35
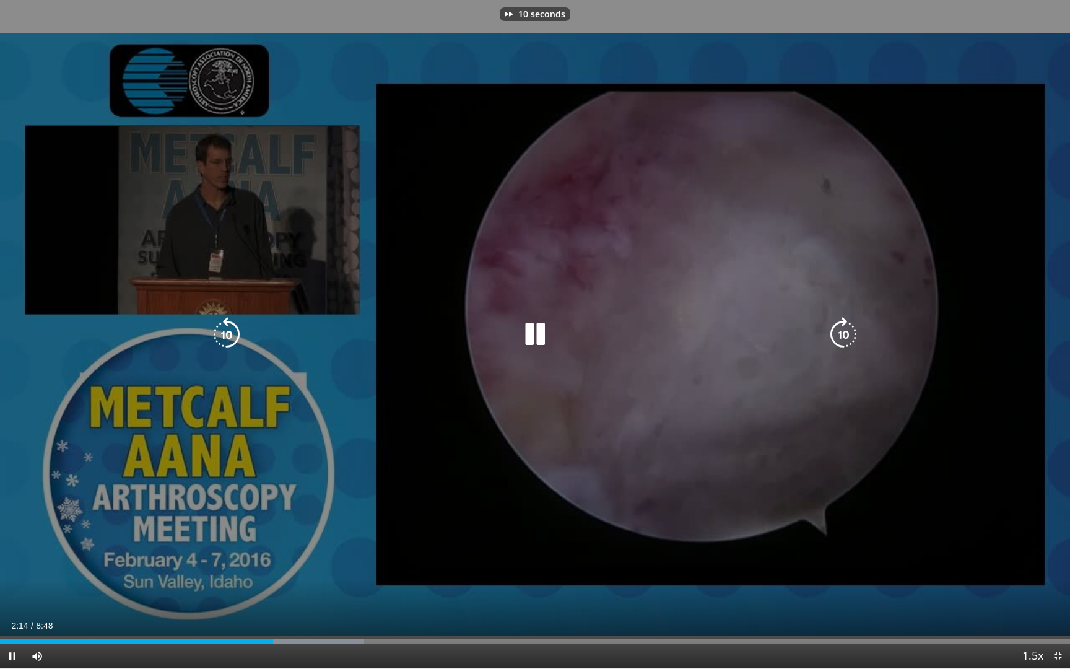
click at [836, 336] on icon "Video Player" at bounding box center [843, 334] width 35 height 35
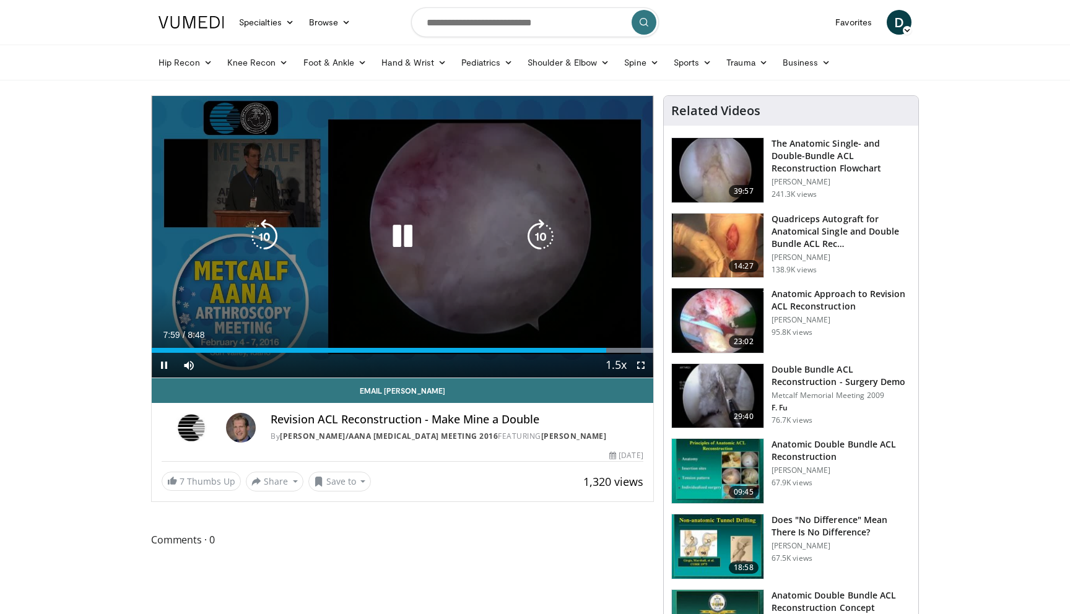
click at [412, 219] on icon "Video Player" at bounding box center [402, 236] width 35 height 35
